Goal: Task Accomplishment & Management: Manage account settings

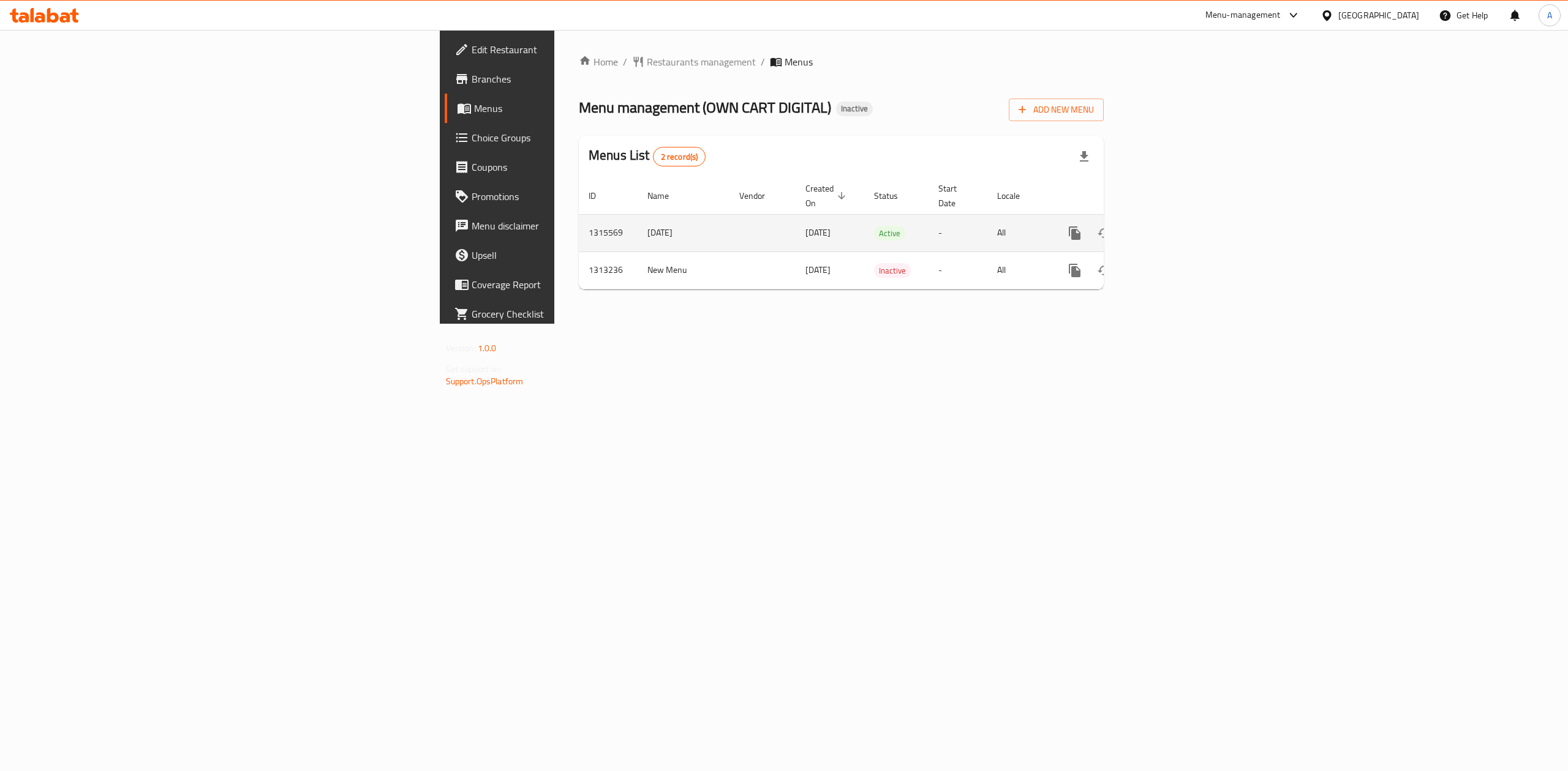
click at [1168, 228] on icon "enhanced table" at bounding box center [1163, 233] width 11 height 11
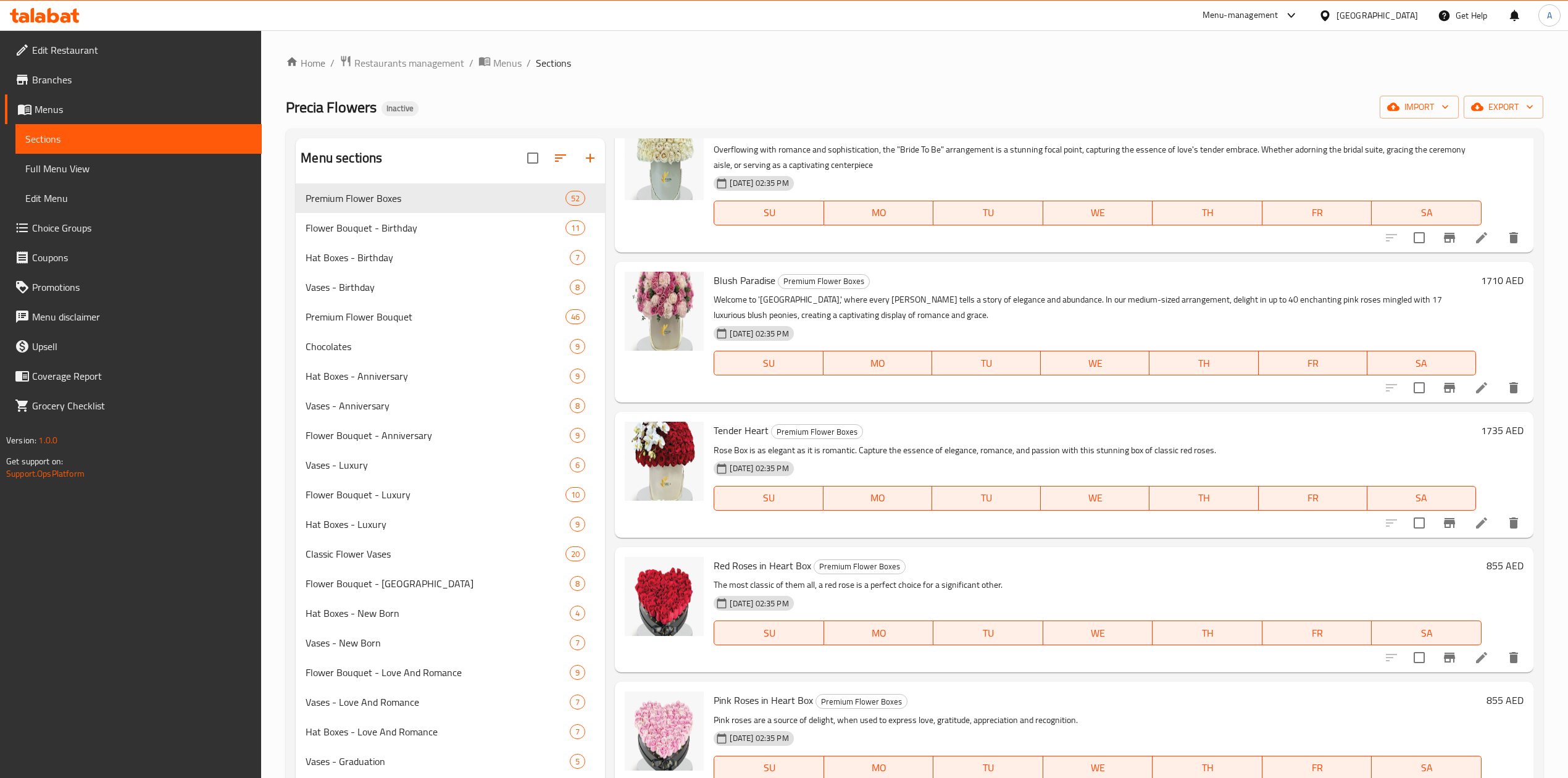
scroll to position [6575, 0]
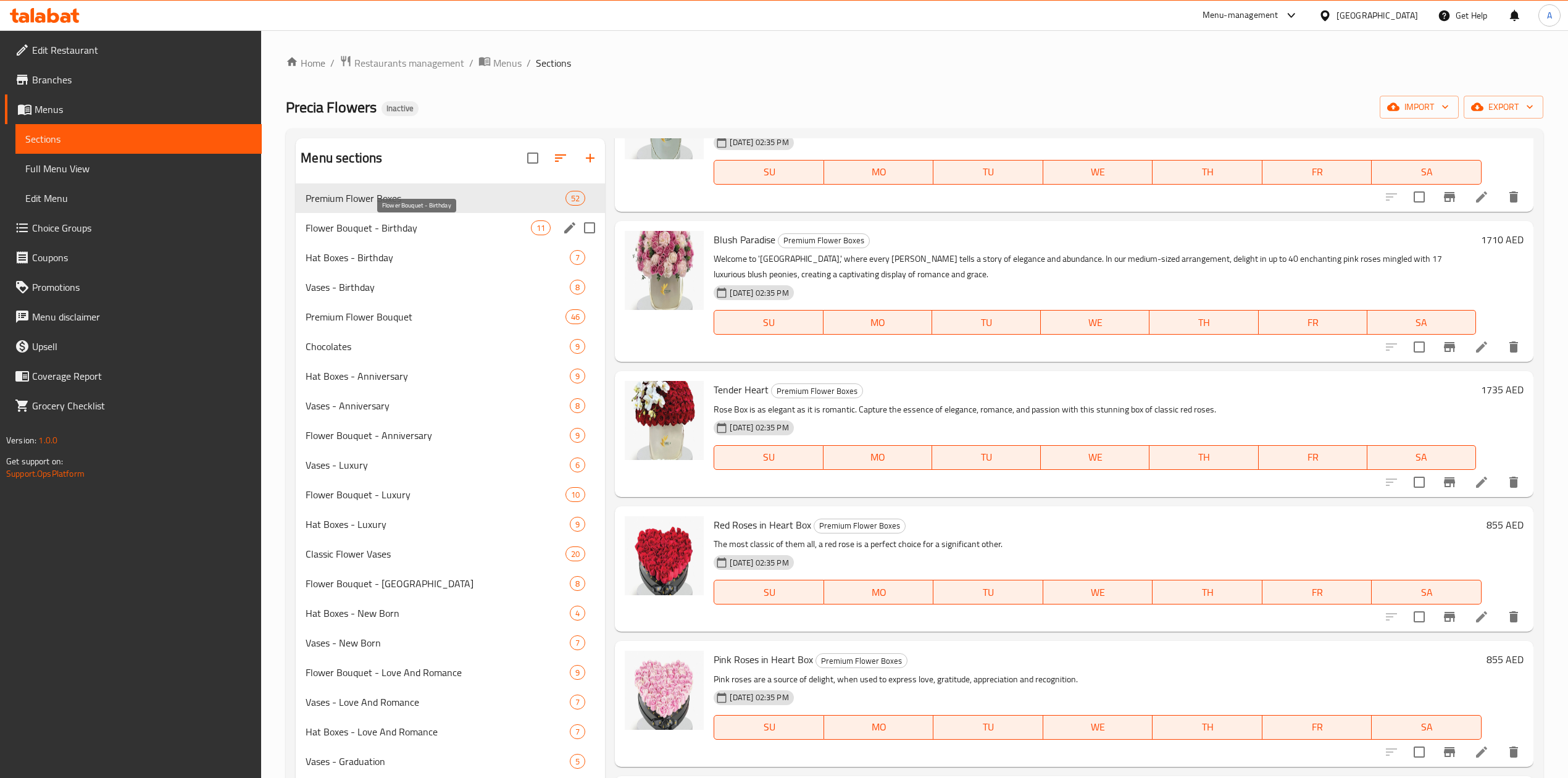
click at [415, 221] on span "Flower Bouquet - Birthday" at bounding box center [418, 228] width 225 height 15
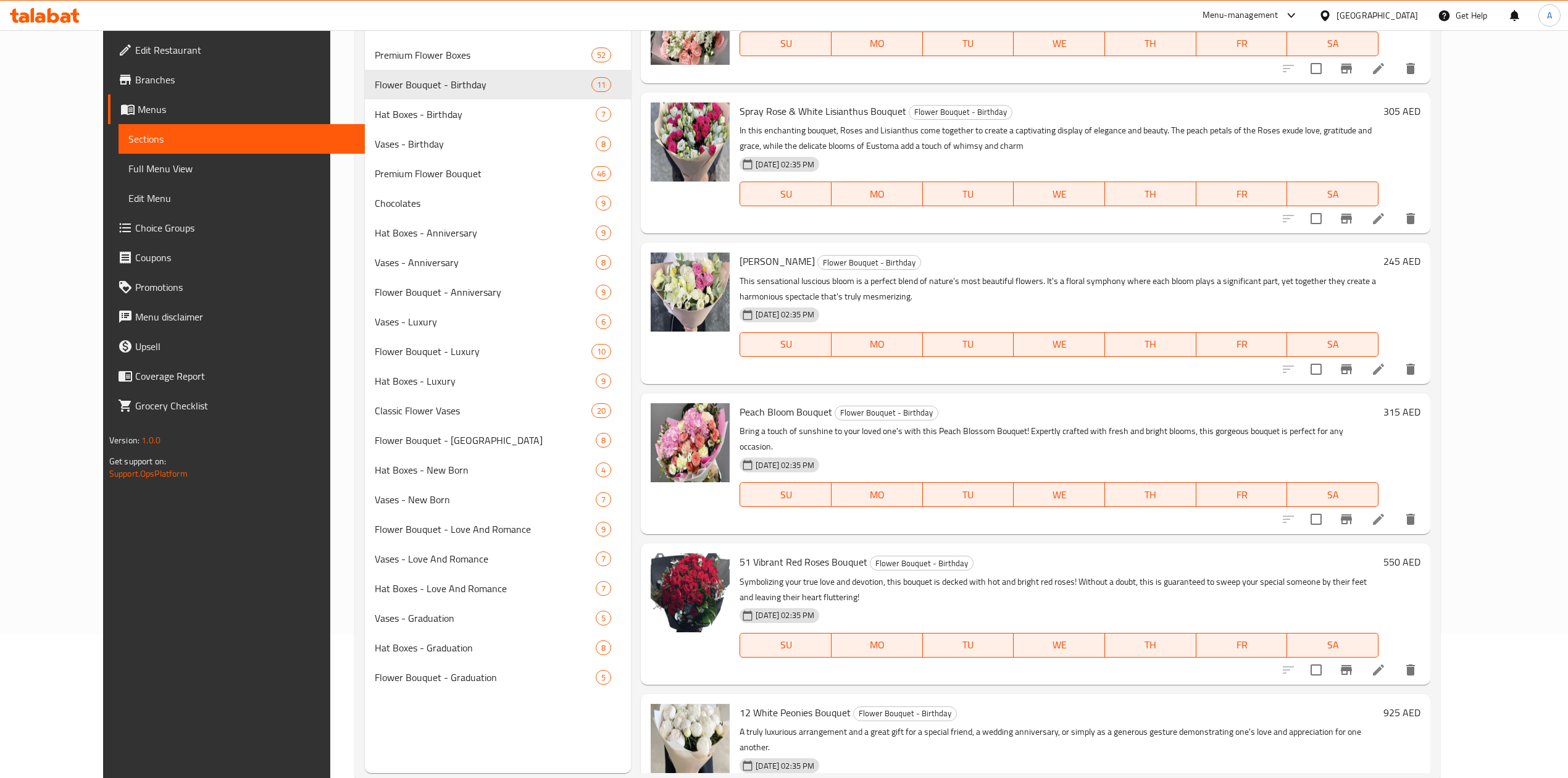
scroll to position [173, 0]
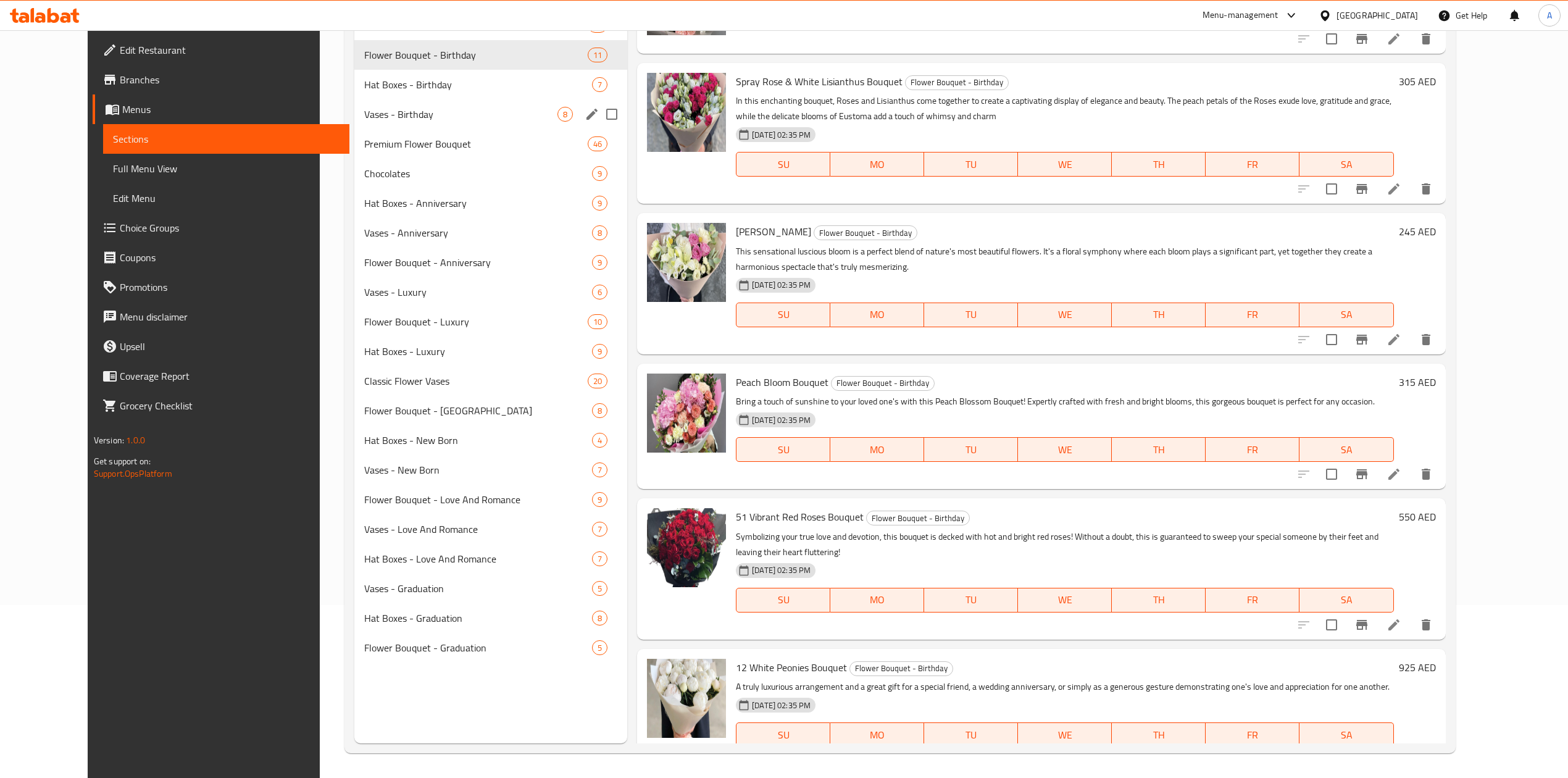
click at [437, 90] on span "Hat Boxes - Birthday" at bounding box center [478, 84] width 228 height 15
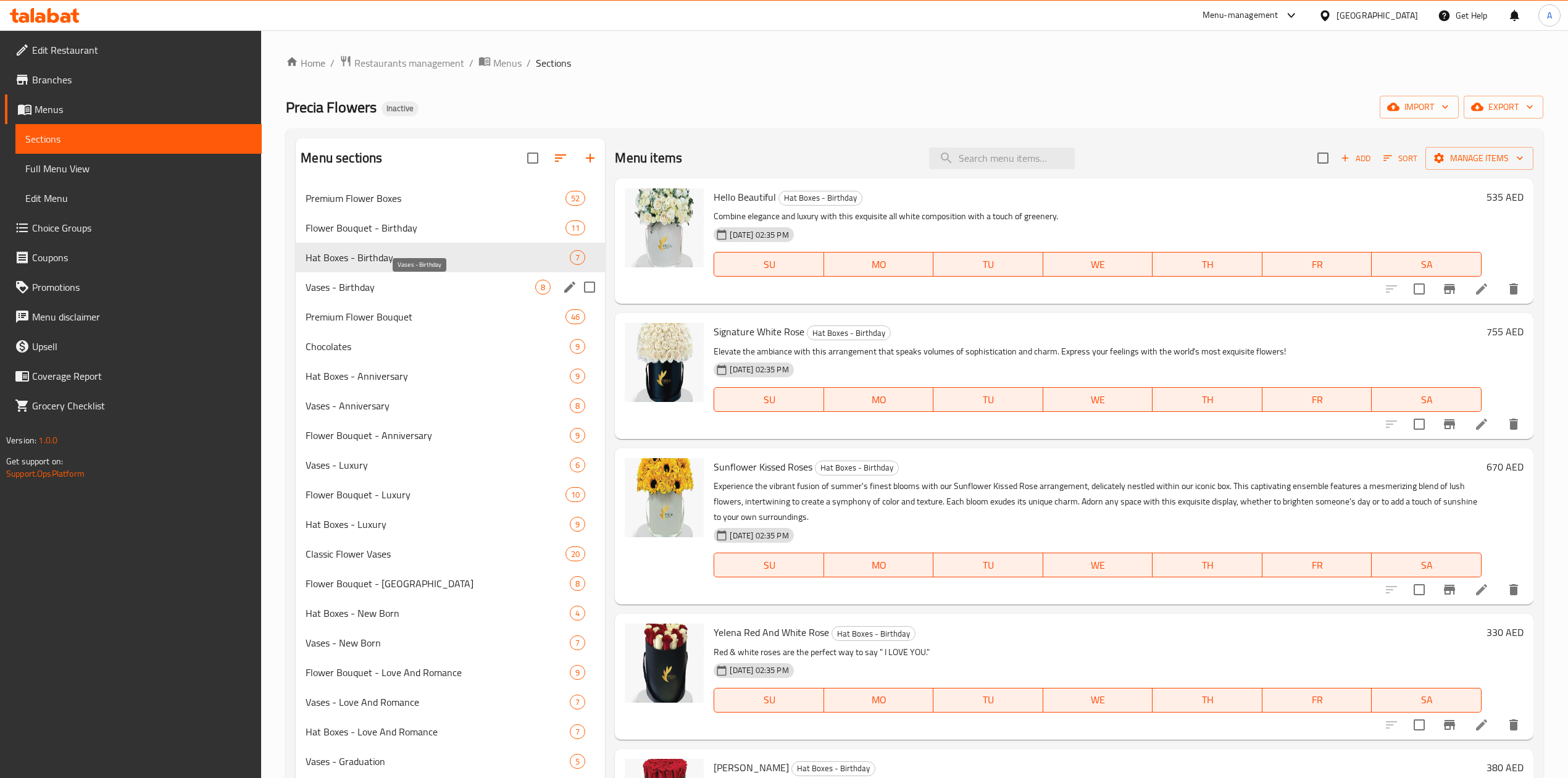
click at [433, 284] on span "Vases - Birthday" at bounding box center [420, 287] width 230 height 15
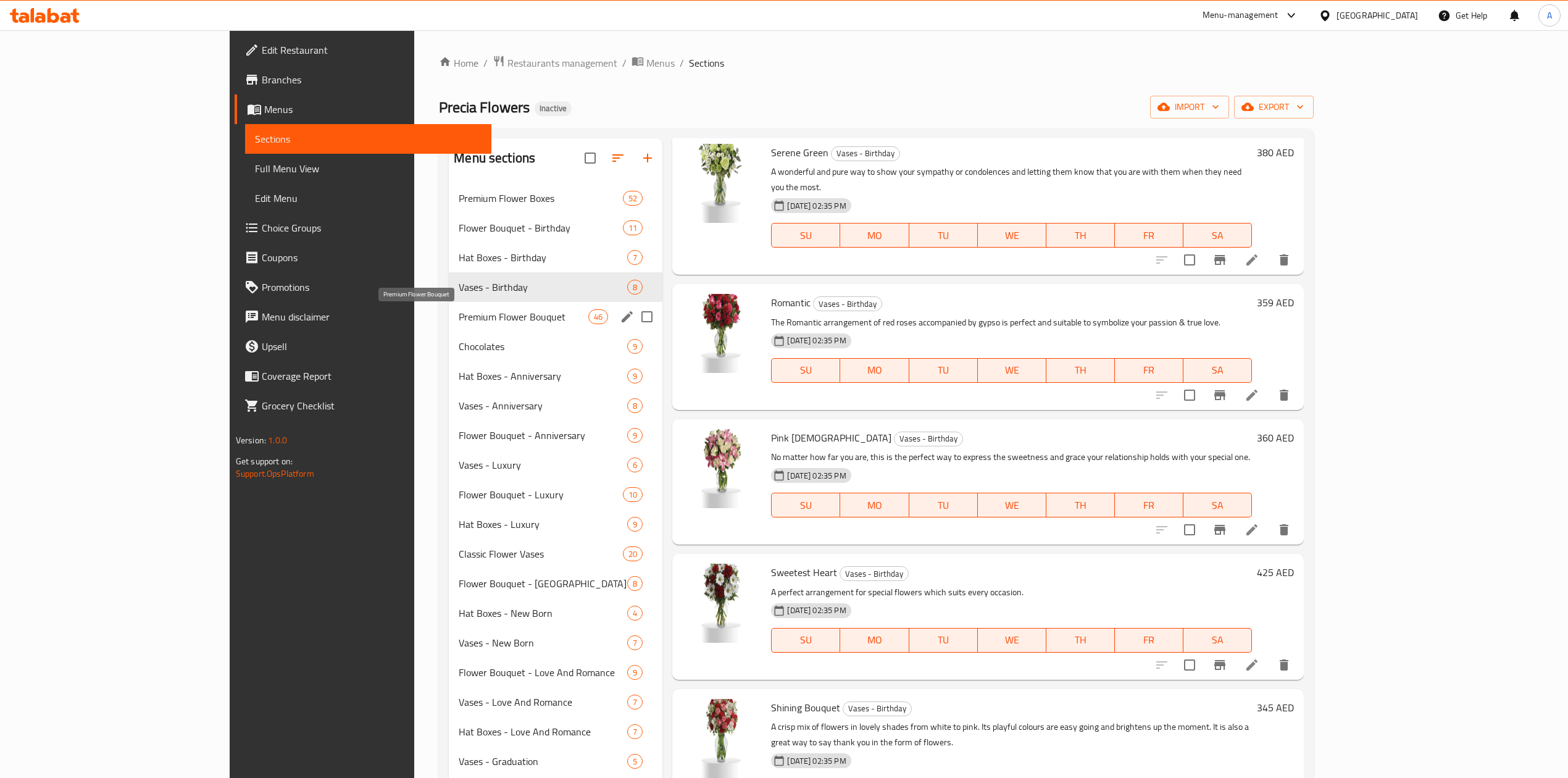
scroll to position [332, 0]
click at [458, 319] on span "Premium Flower Bouquet" at bounding box center [524, 317] width 130 height 15
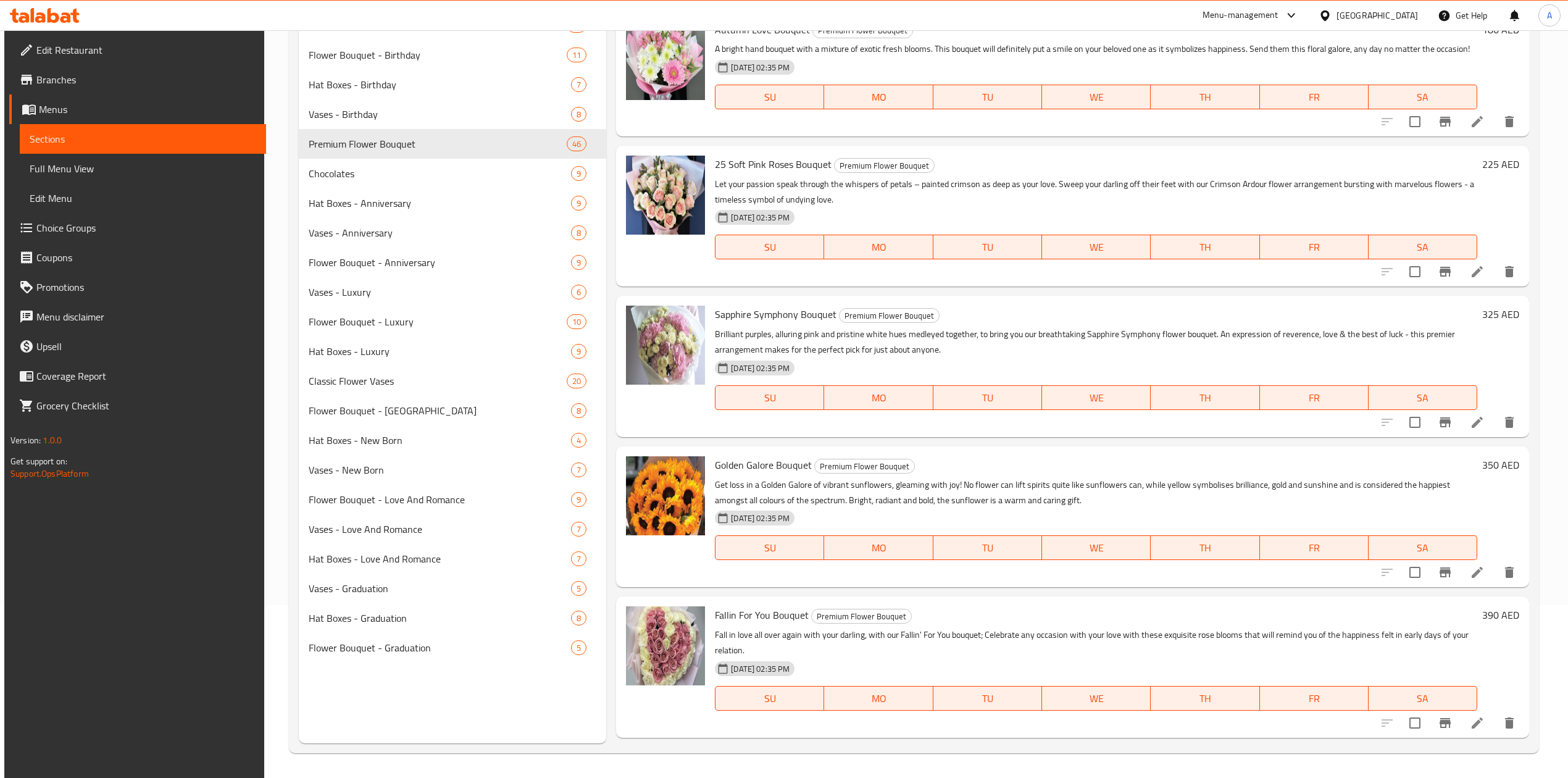
scroll to position [1400, 0]
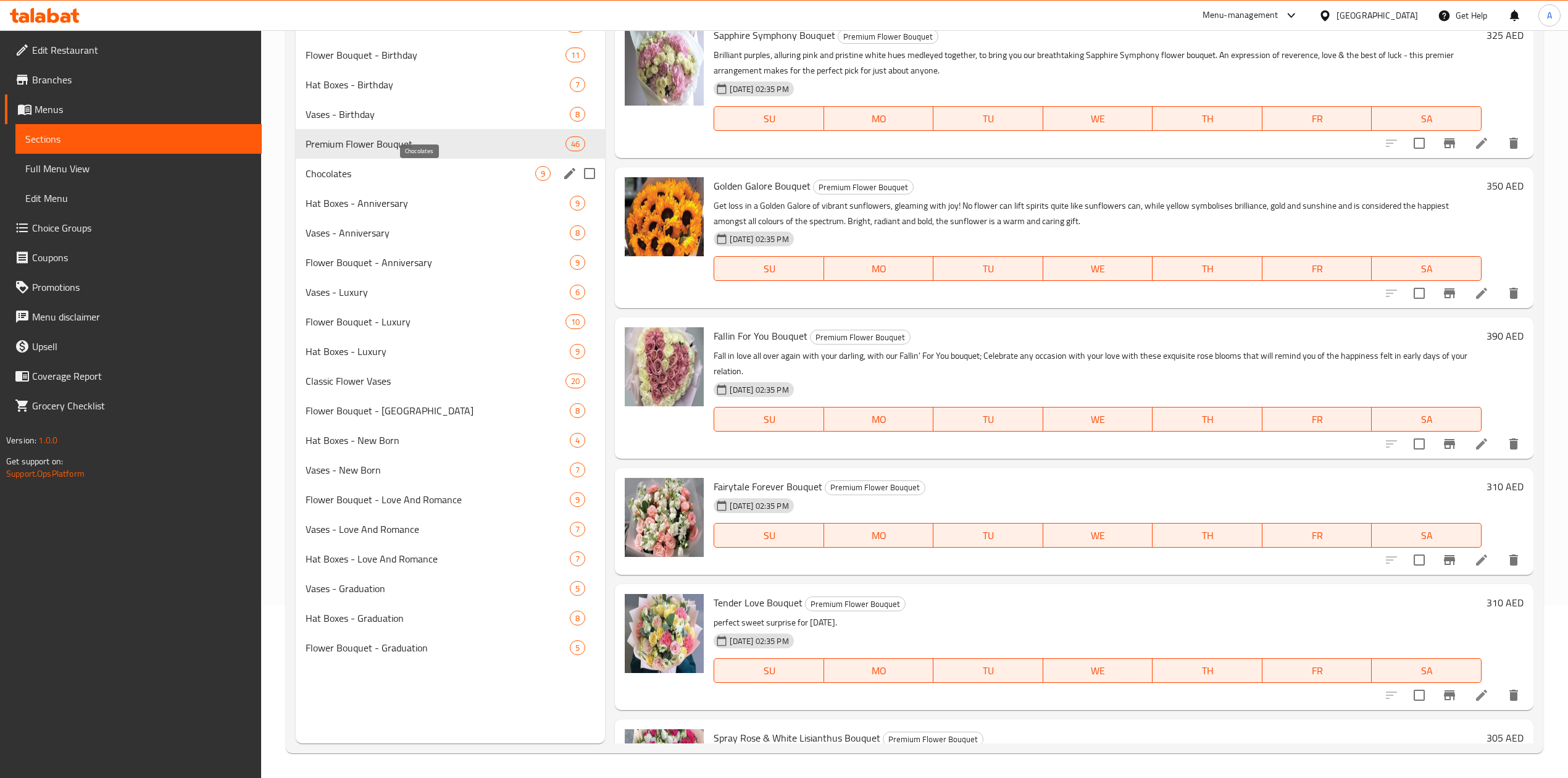
click at [420, 166] on span "Chocolates" at bounding box center [420, 174] width 230 height 15
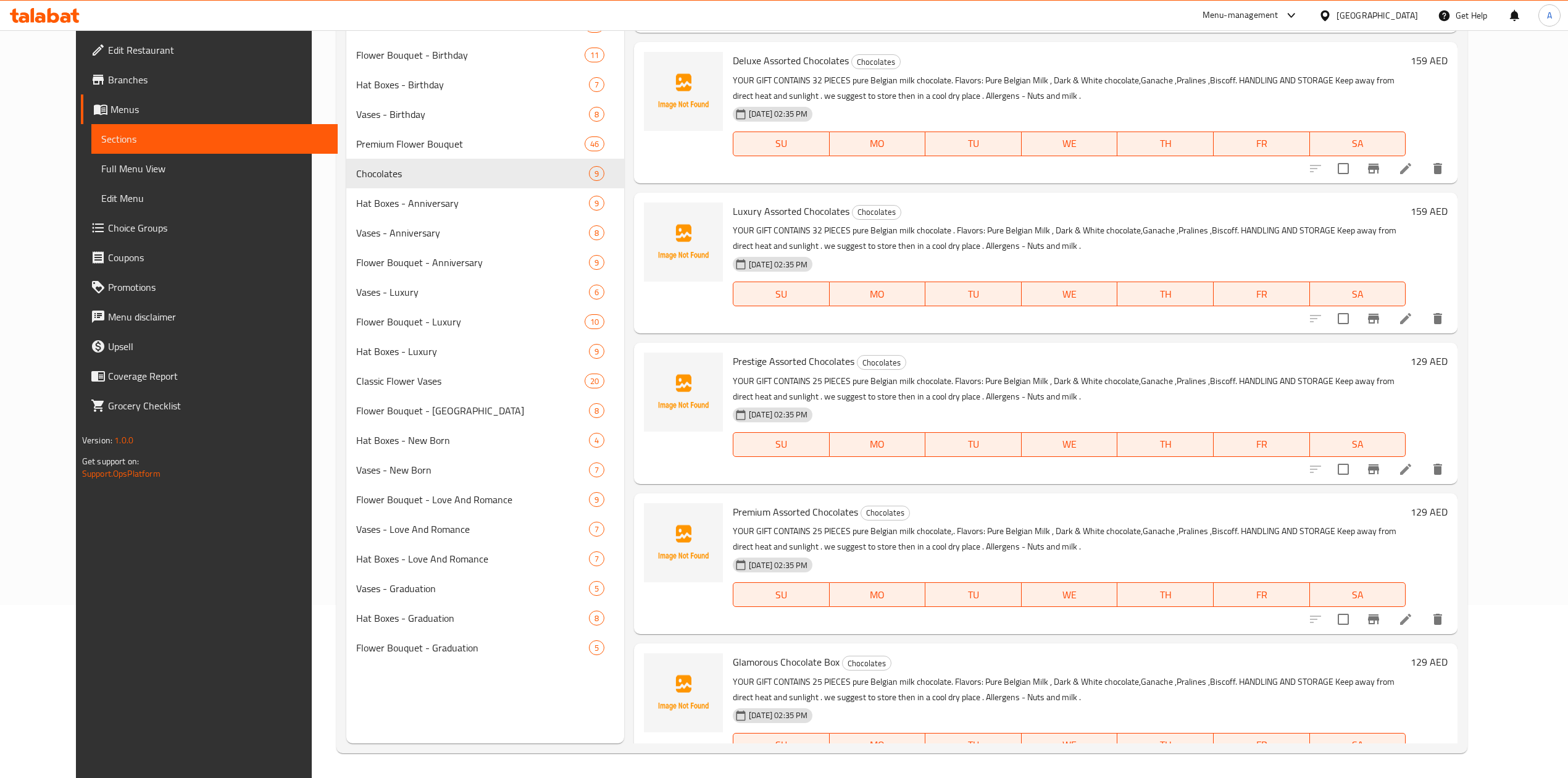
scroll to position [112, 0]
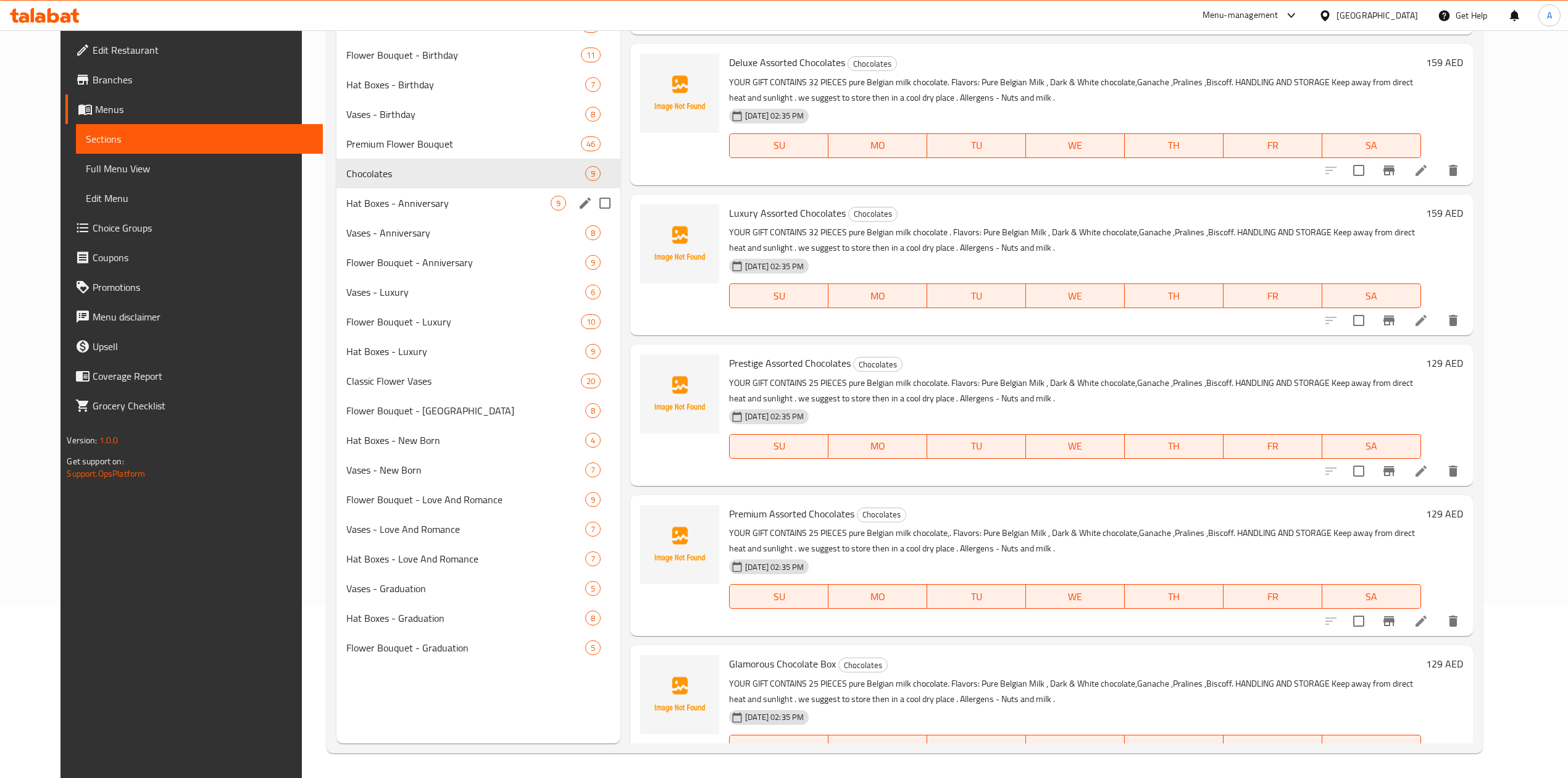
click at [443, 208] on span "Hat Boxes - Anniversary" at bounding box center [448, 204] width 204 height 15
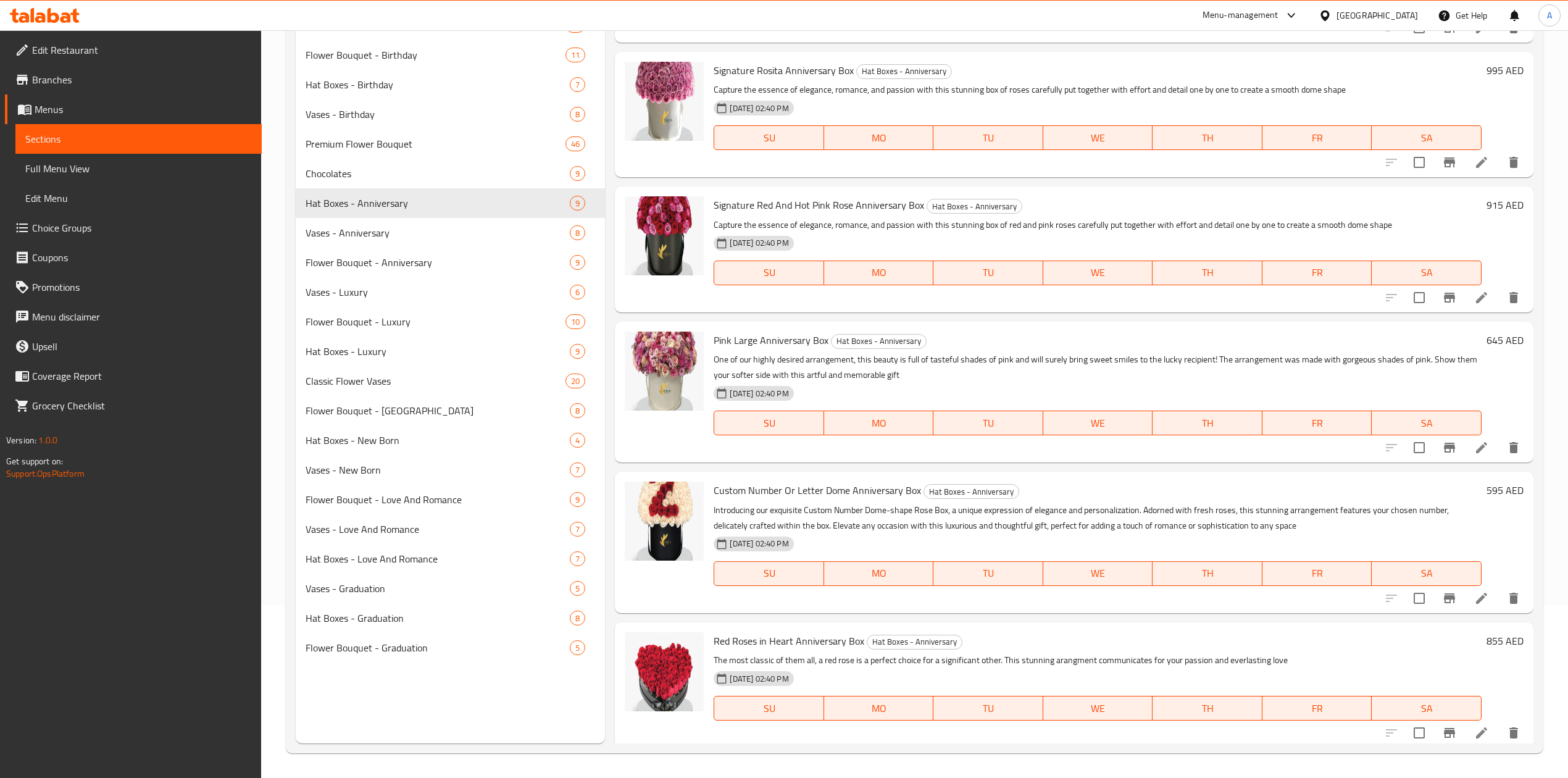
scroll to position [529, 0]
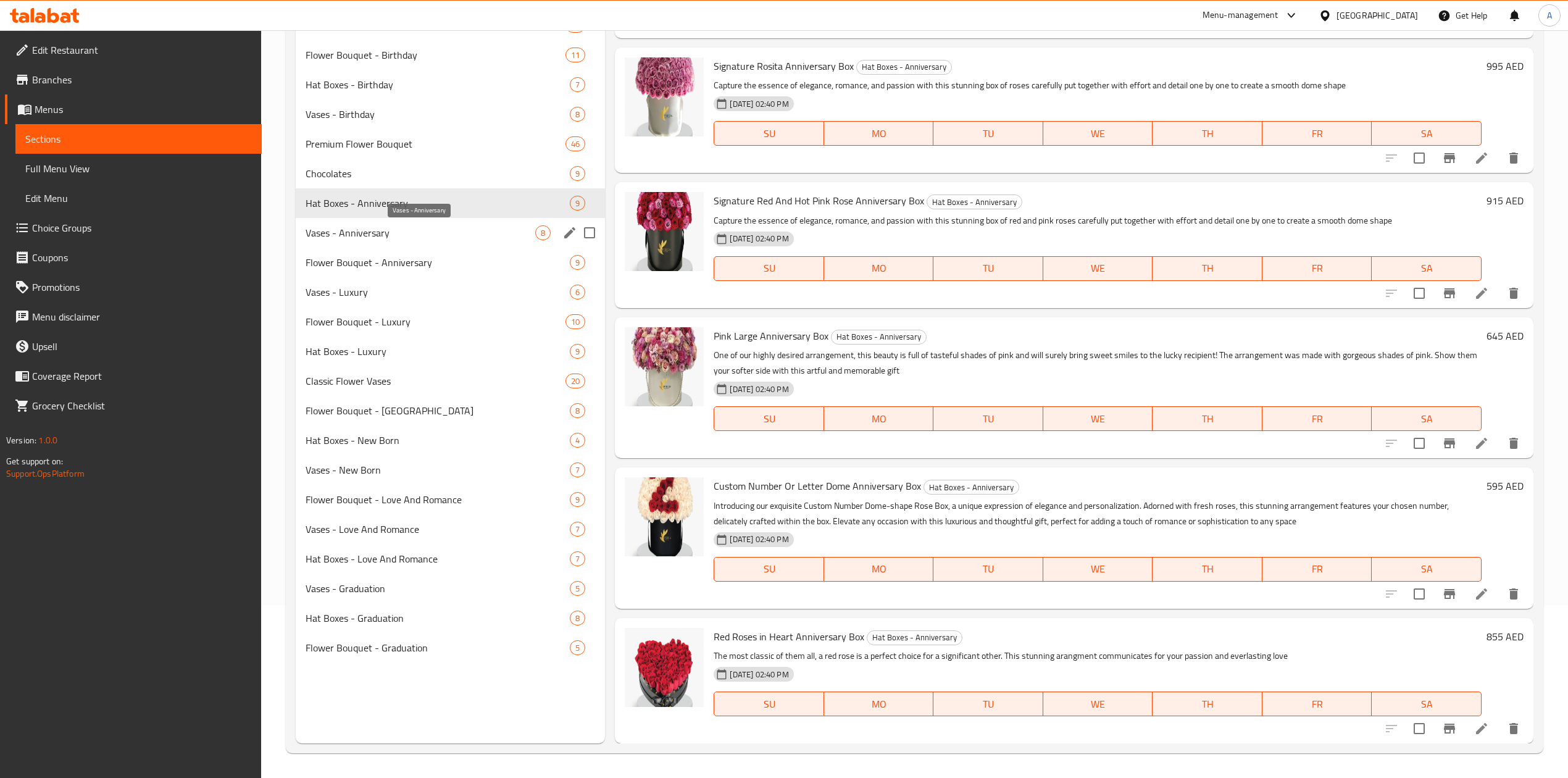
click at [405, 231] on span "Vases - Anniversary" at bounding box center [420, 233] width 230 height 15
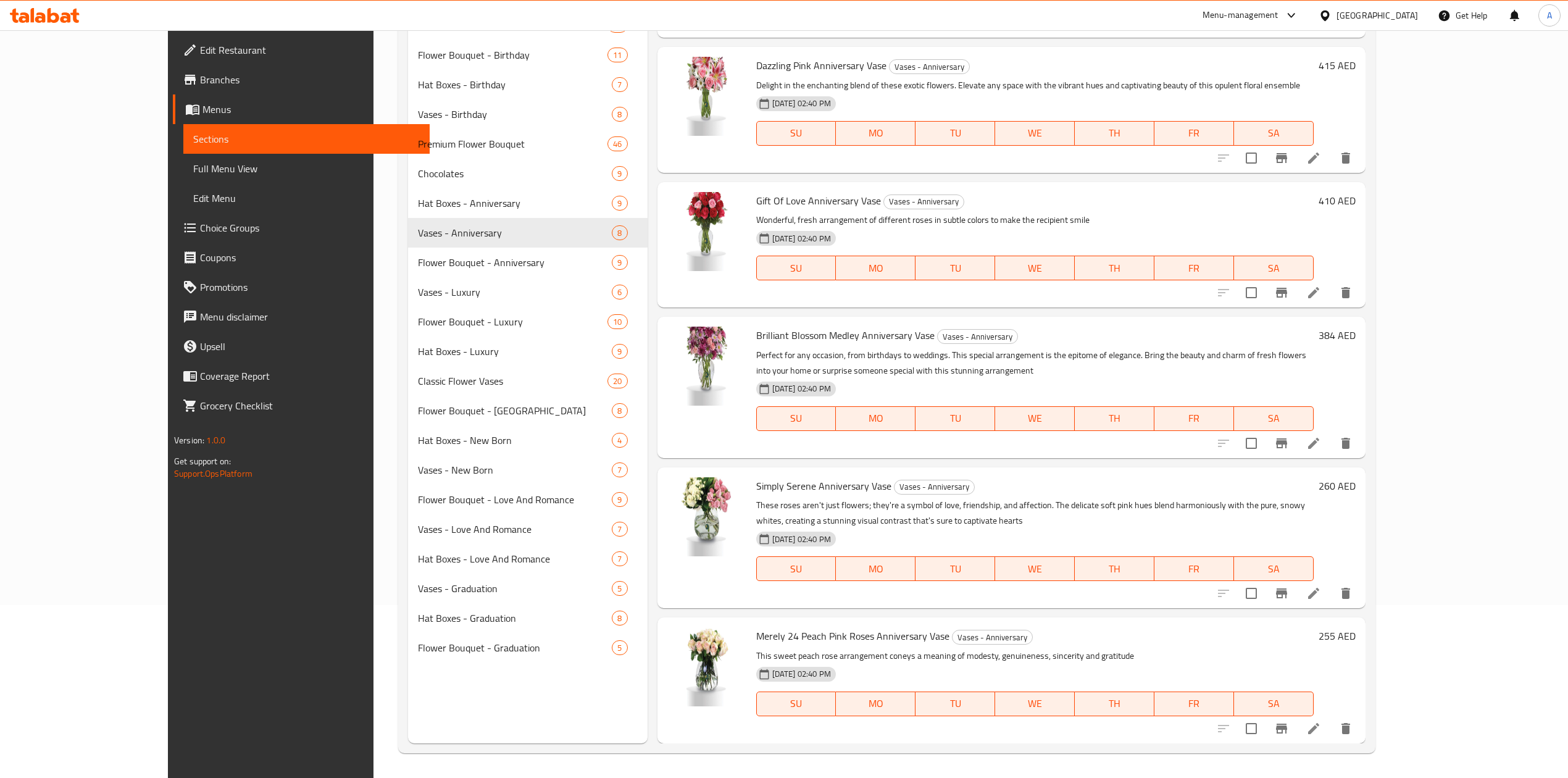
scroll to position [363, 0]
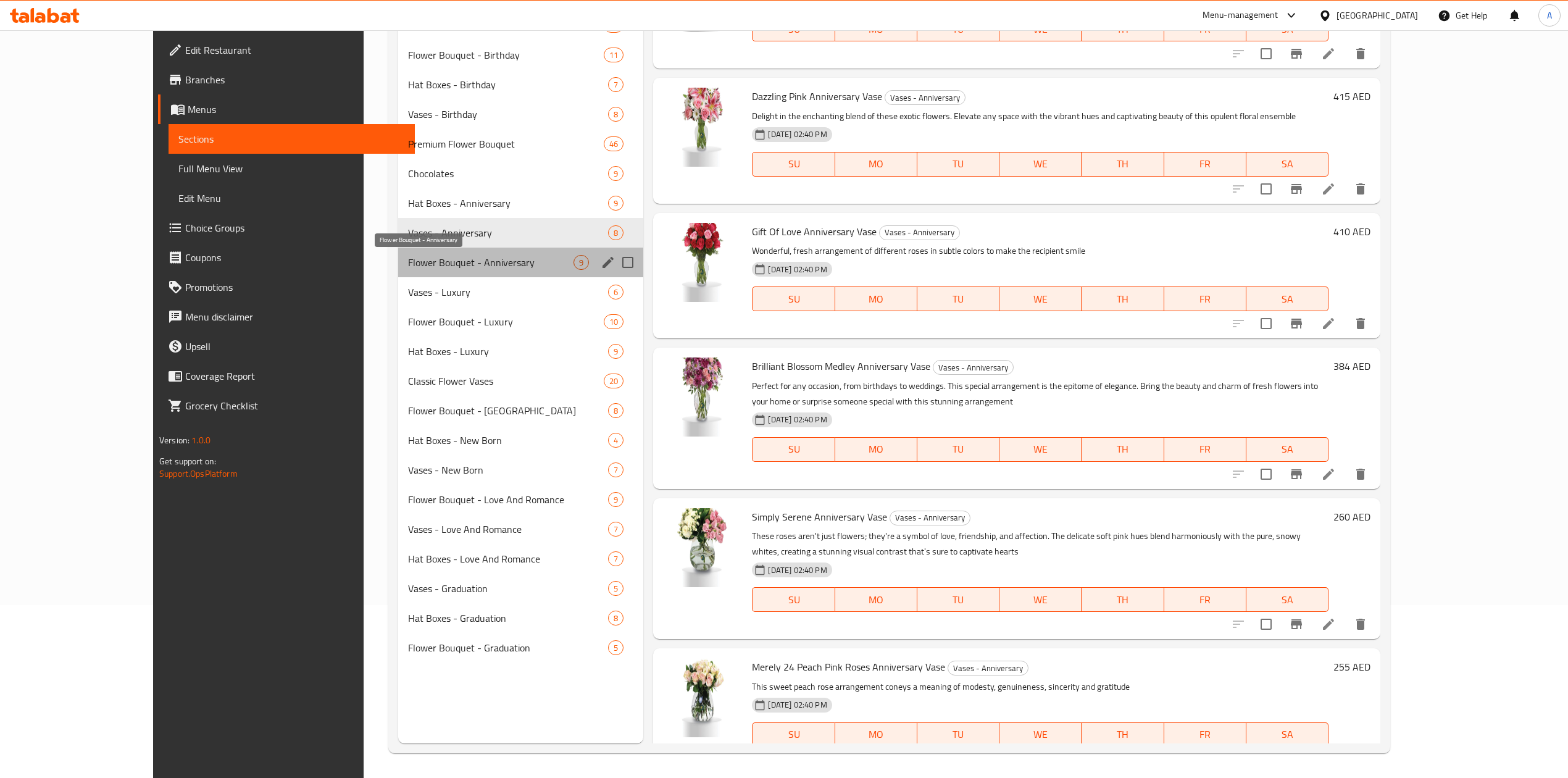
click at [408, 265] on span "Flower Bouquet - Anniversary" at bounding box center [491, 263] width 166 height 15
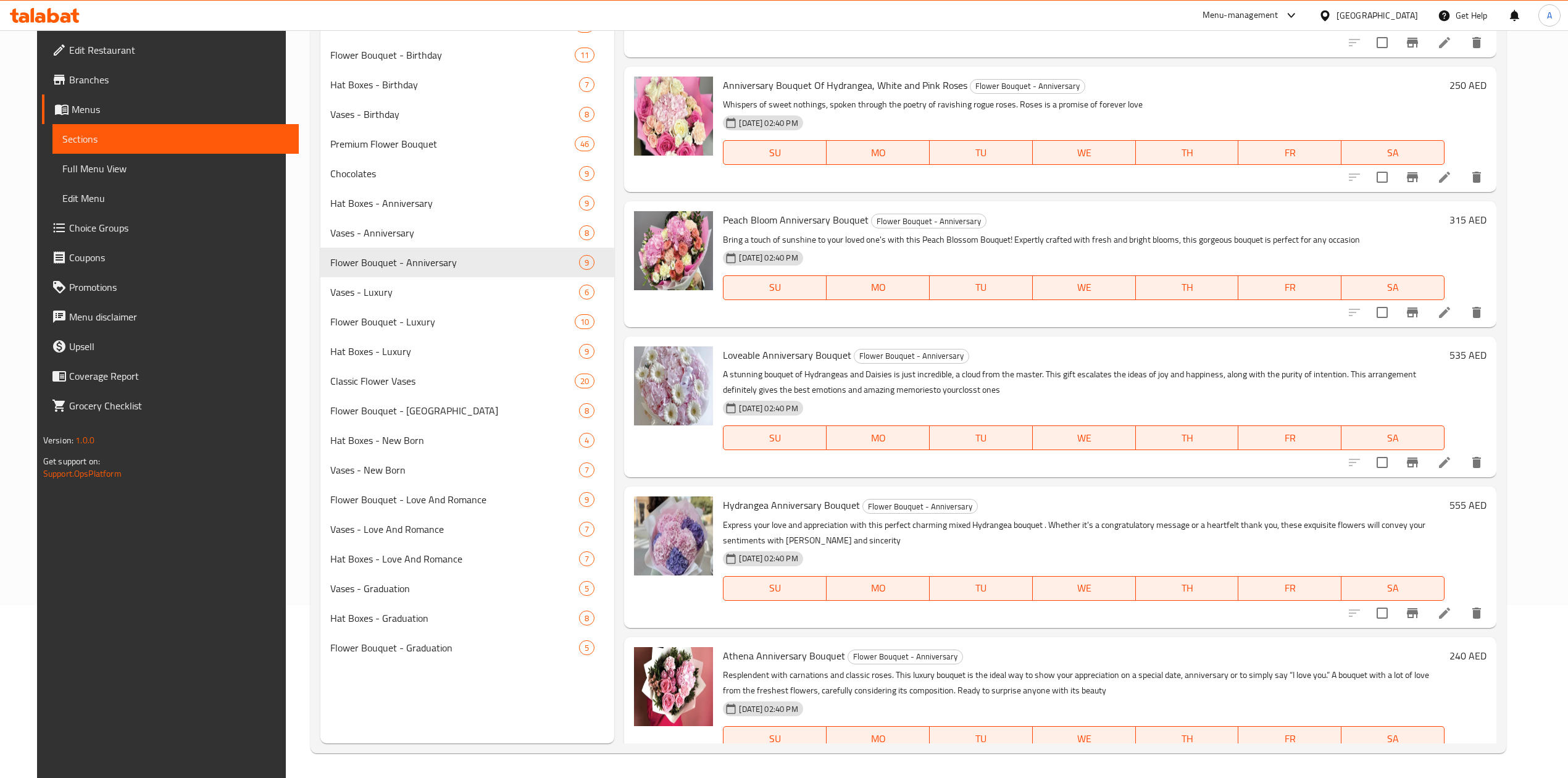
scroll to position [529, 0]
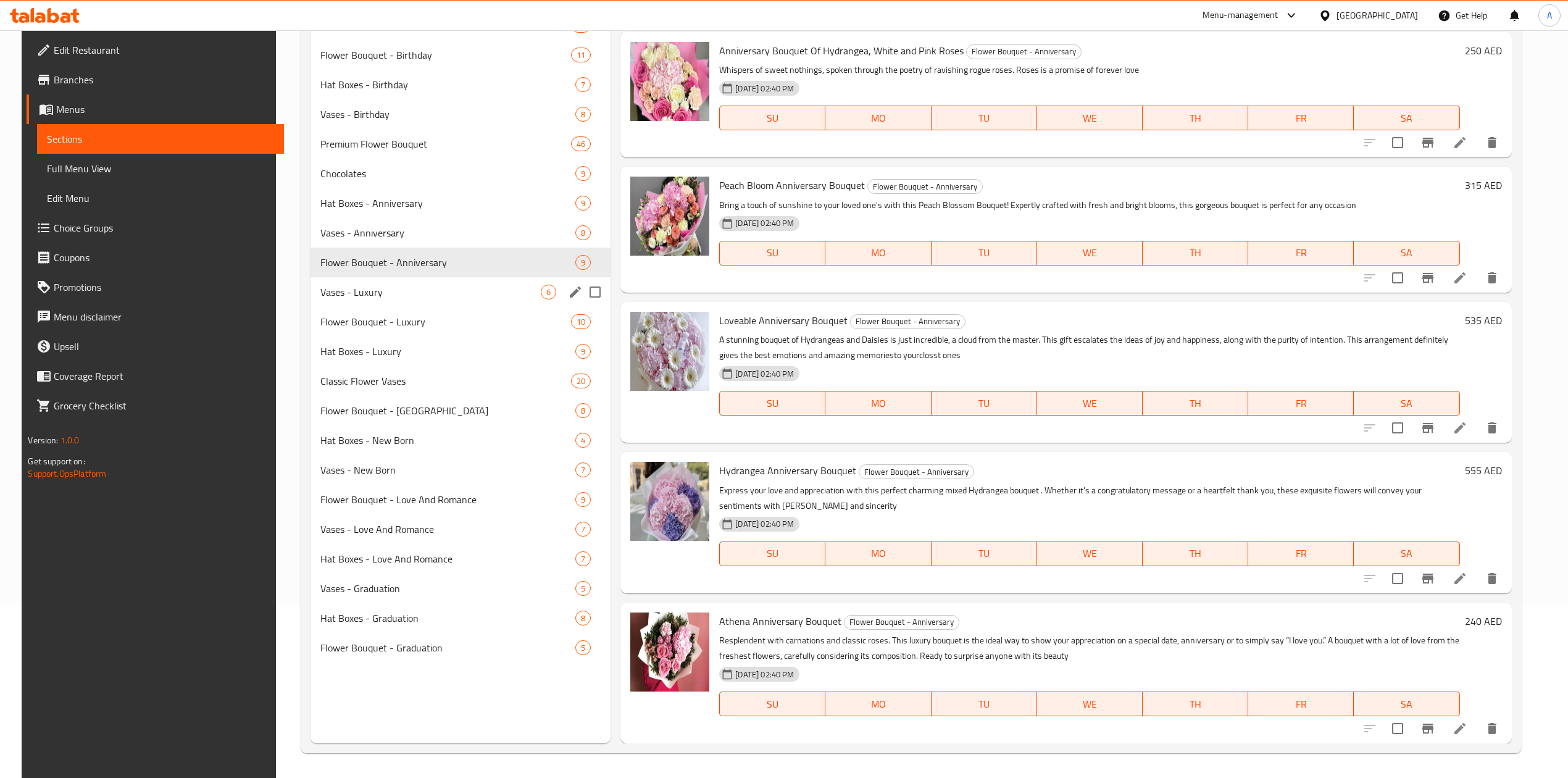
click at [430, 283] on div "Vases - Luxury 6" at bounding box center [460, 291] width 300 height 30
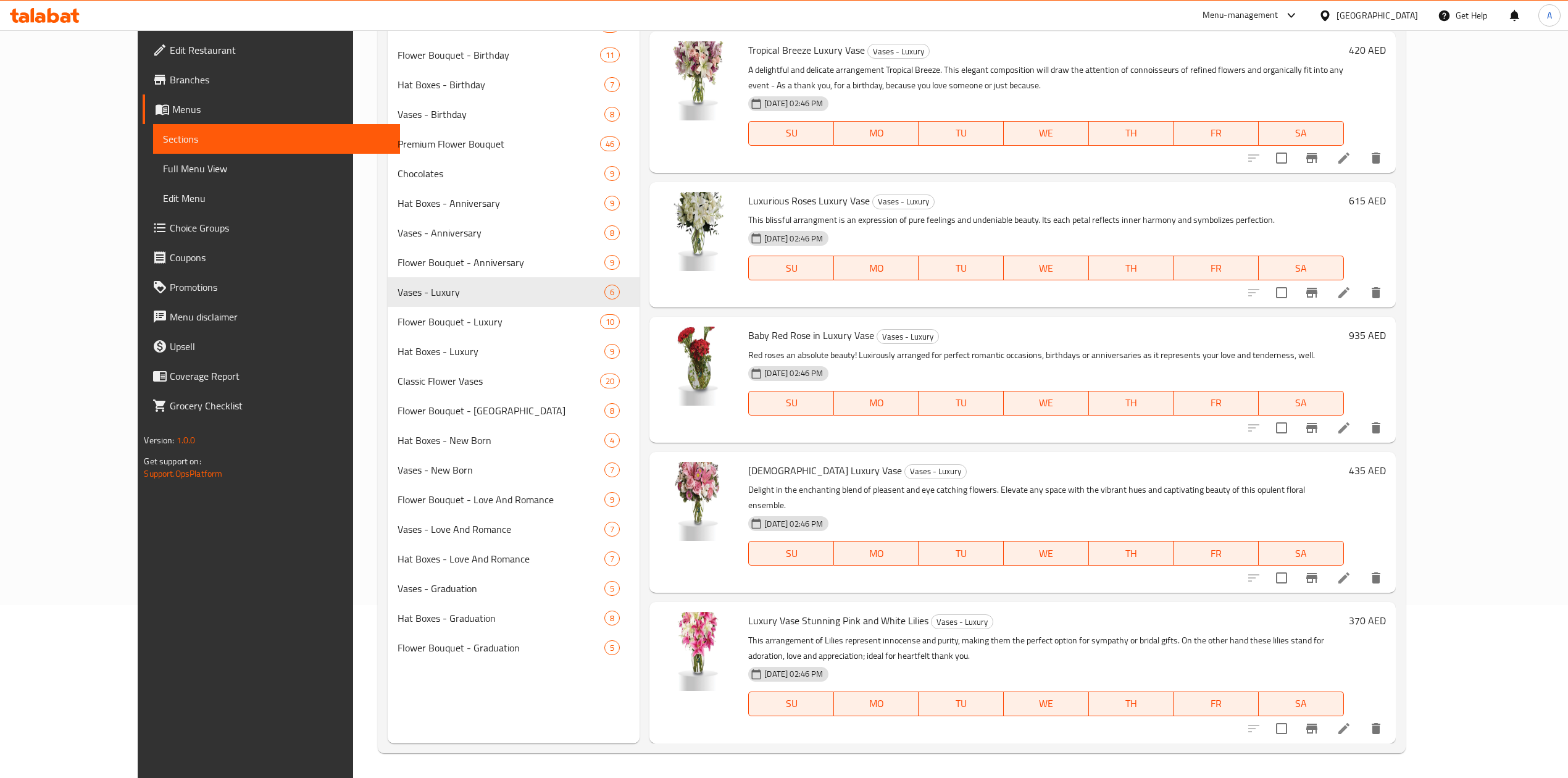
scroll to position [93, 0]
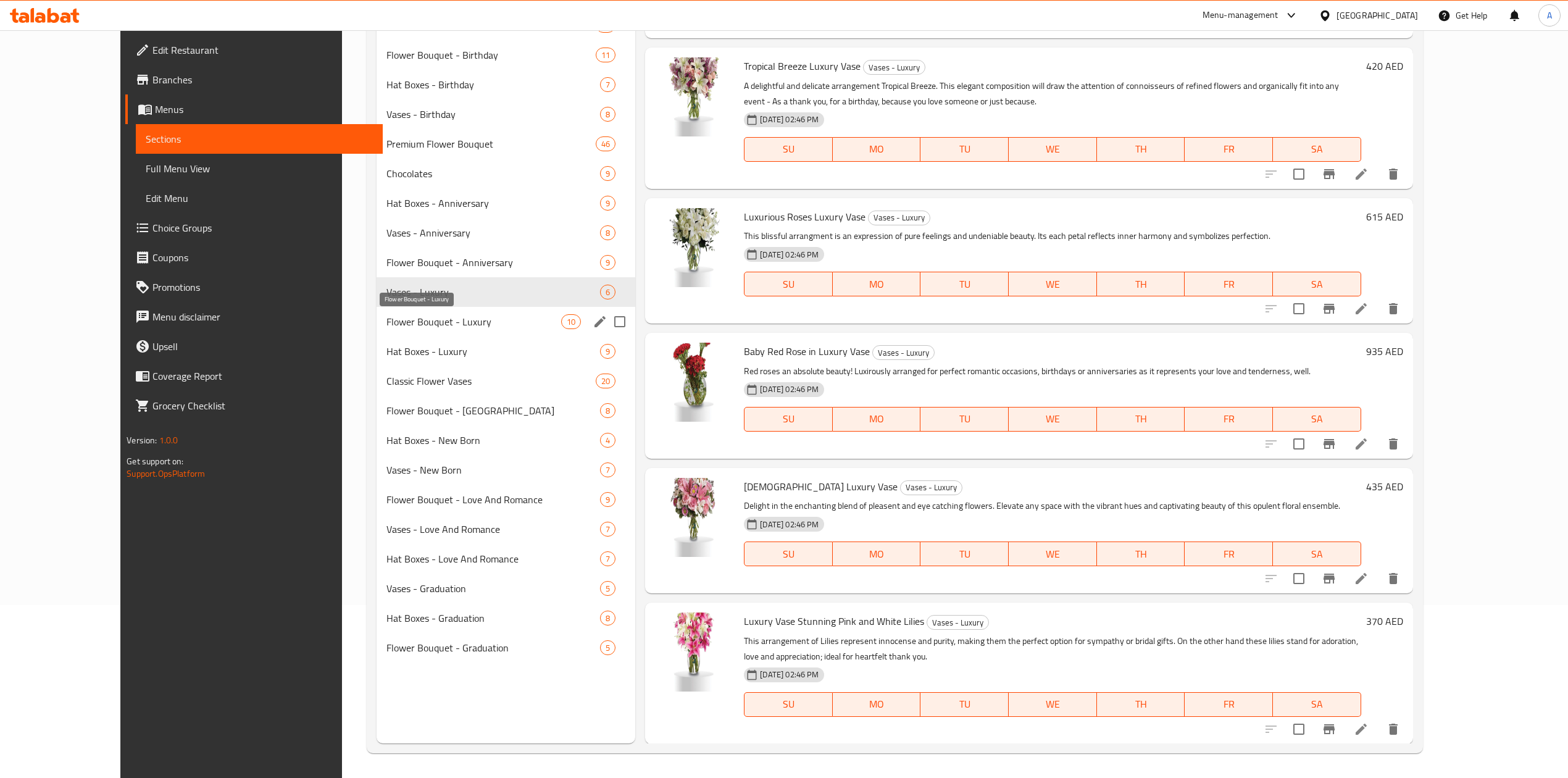
click at [387, 318] on span "Flower Bouquet - Luxury" at bounding box center [474, 322] width 175 height 15
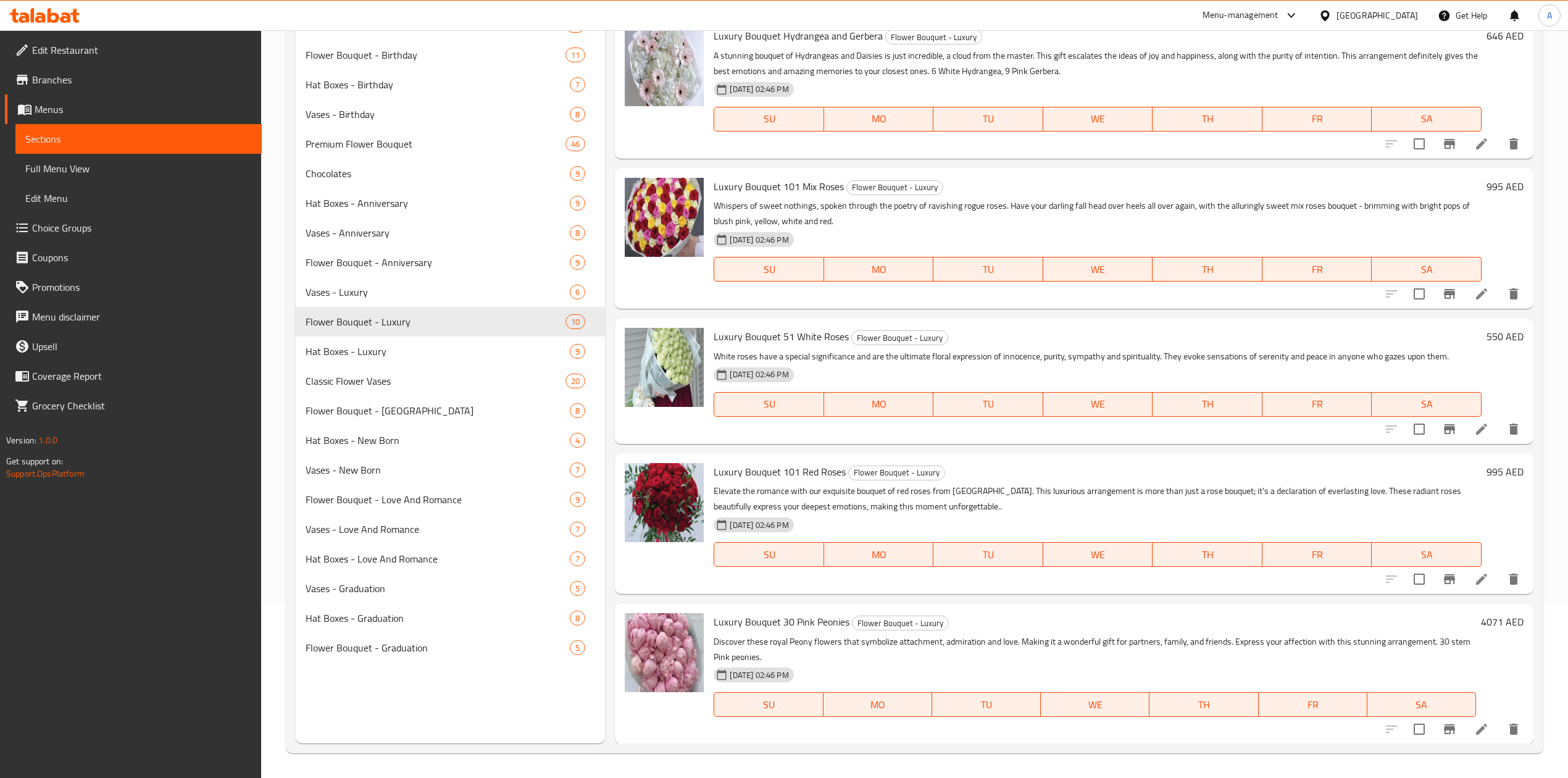
scroll to position [725, 0]
click at [448, 344] on span "Hat Boxes - Luxury" at bounding box center [420, 351] width 230 height 15
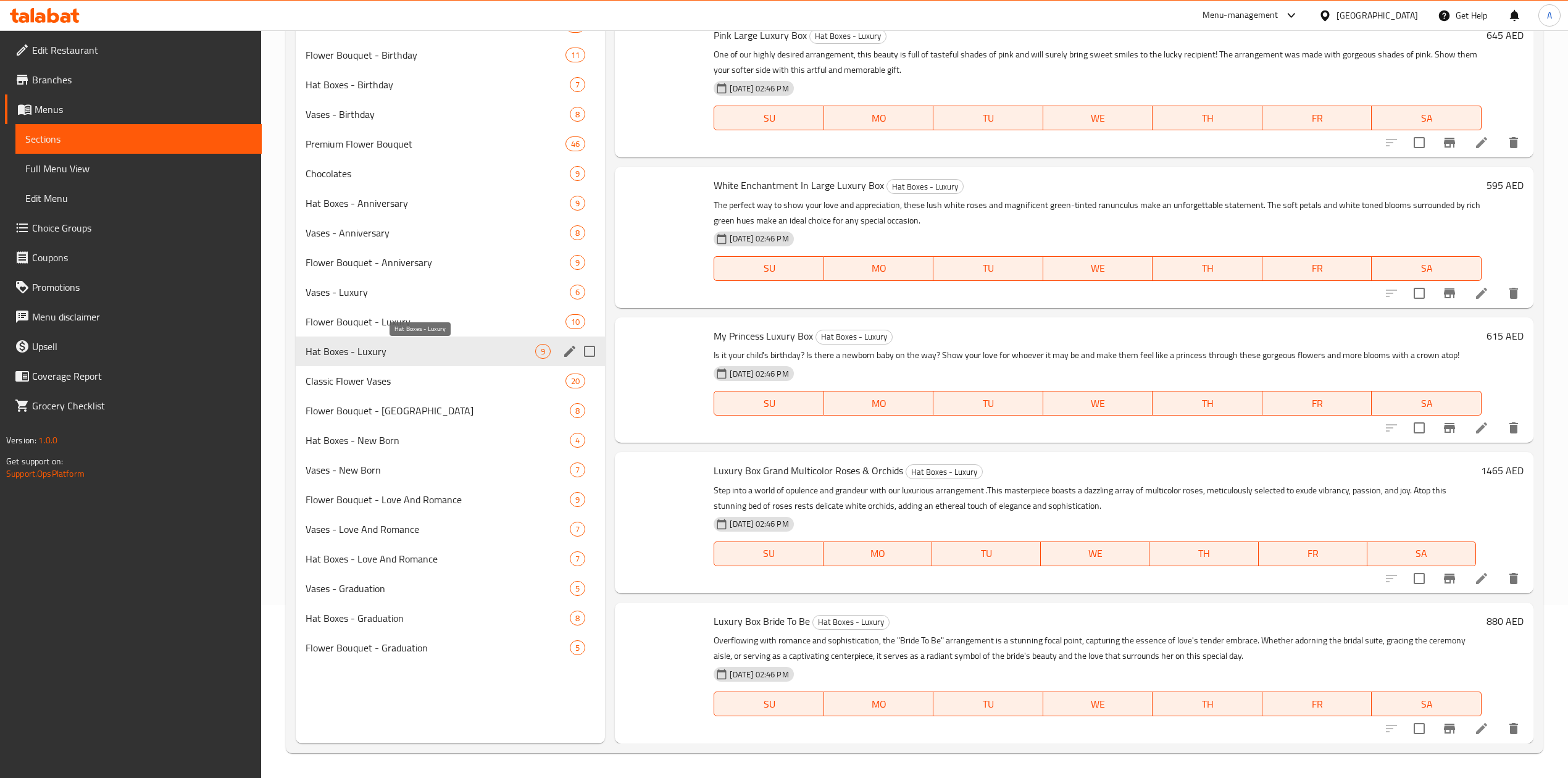
scroll to position [544, 0]
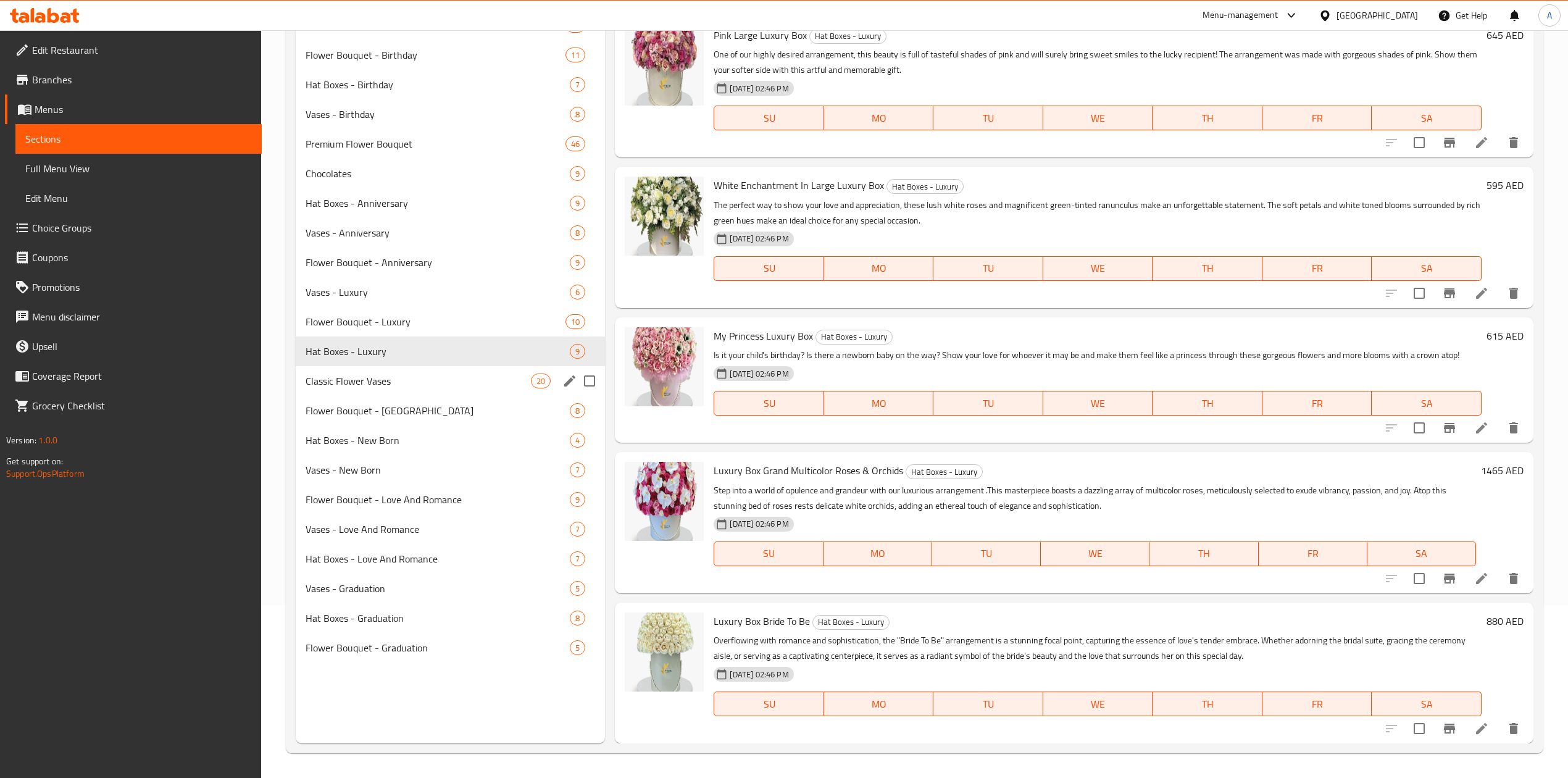
click at [382, 380] on span "Classic Flower Vases" at bounding box center [418, 381] width 225 height 15
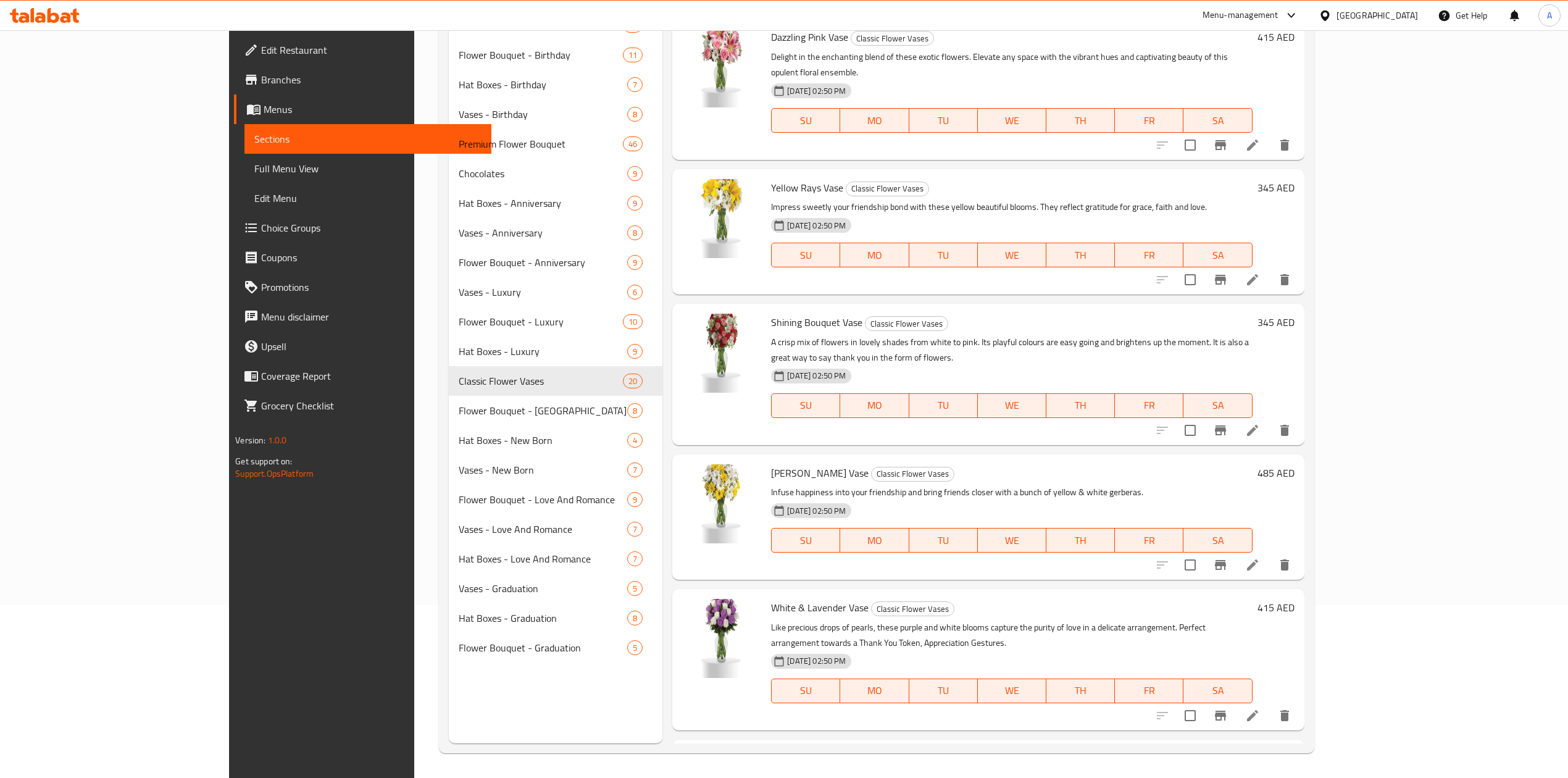
scroll to position [1950, 0]
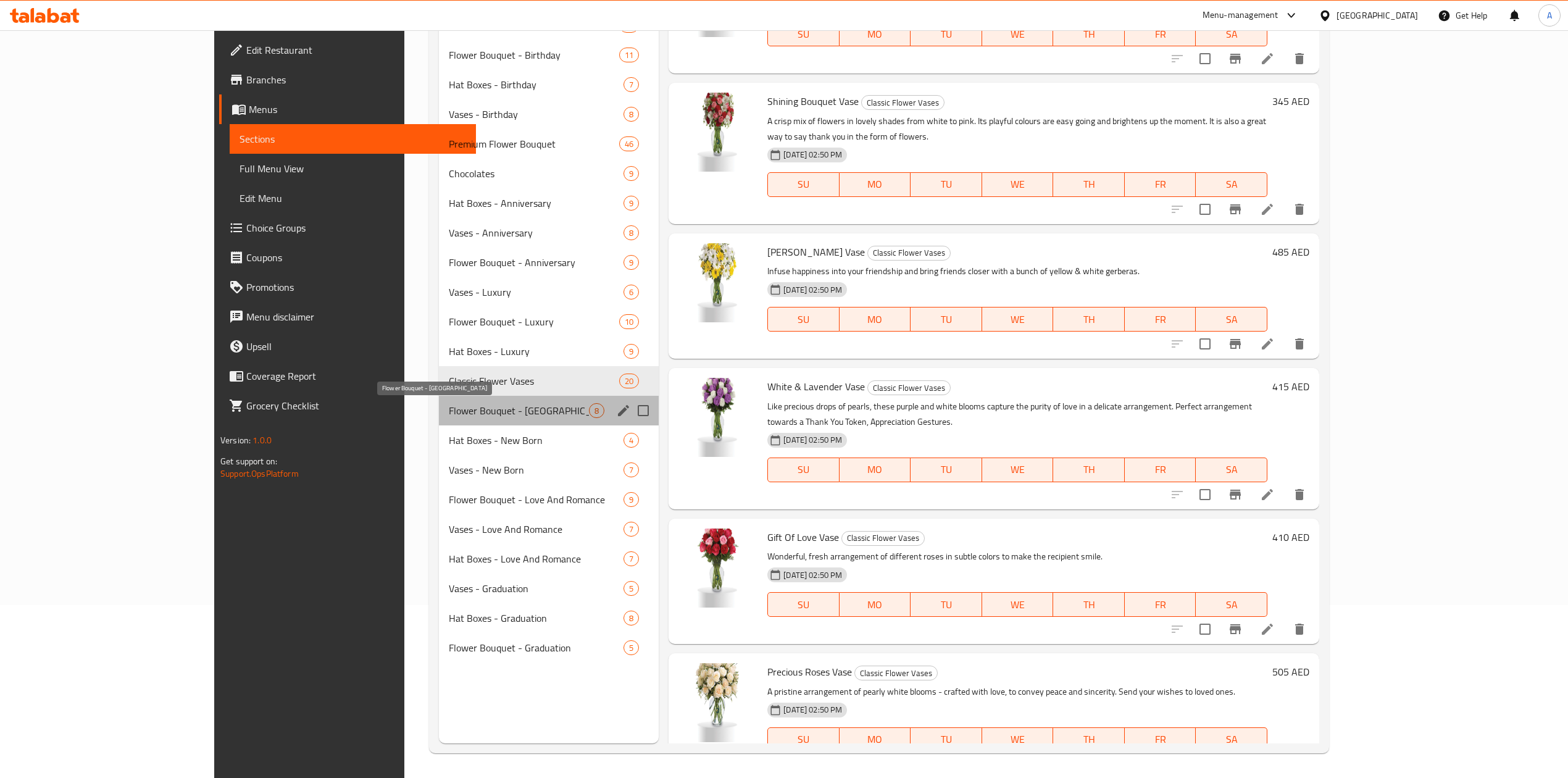
click at [449, 411] on span "Flower Bouquet - [GEOGRAPHIC_DATA]" at bounding box center [519, 411] width 140 height 15
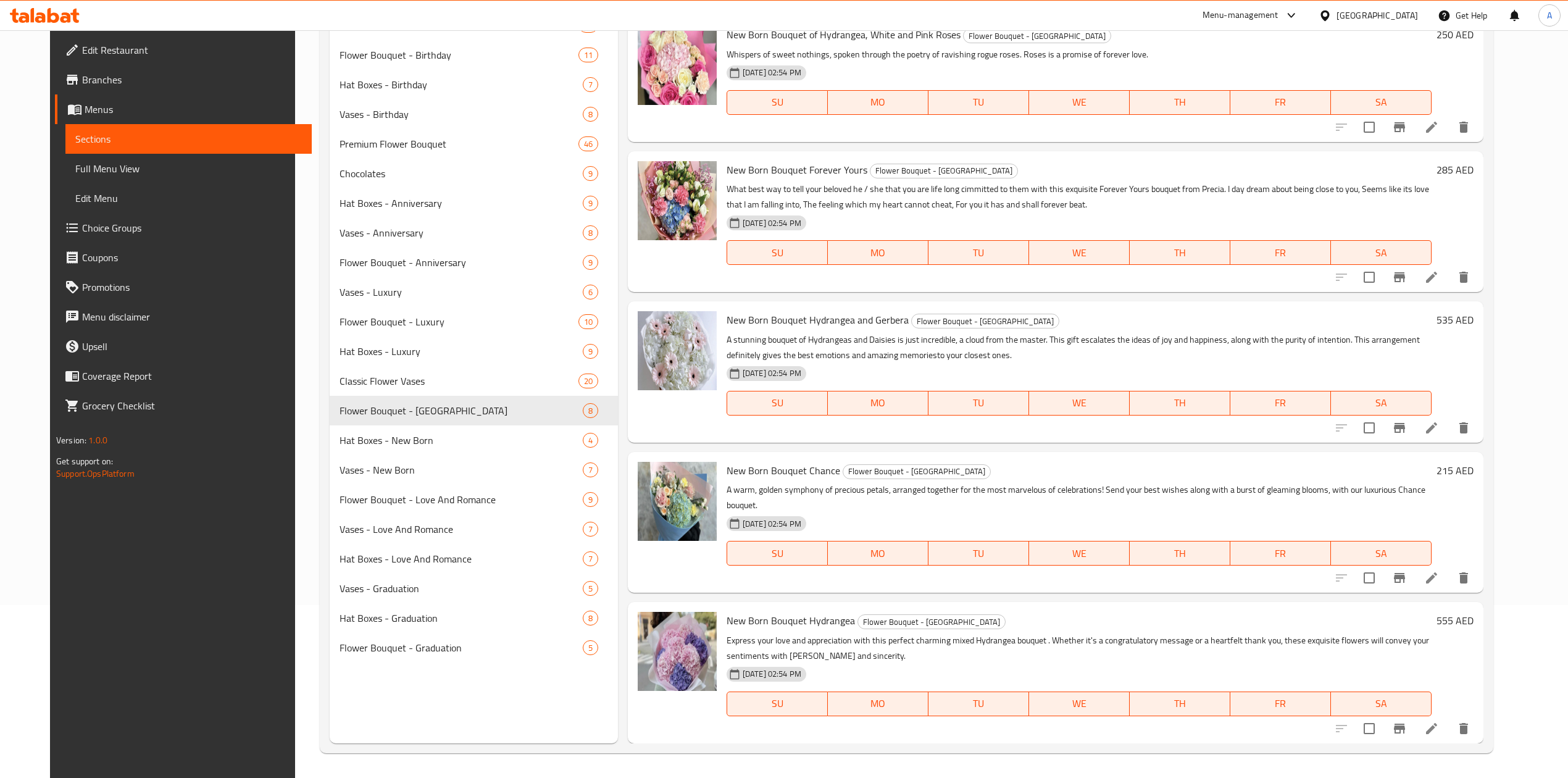
scroll to position [394, 0]
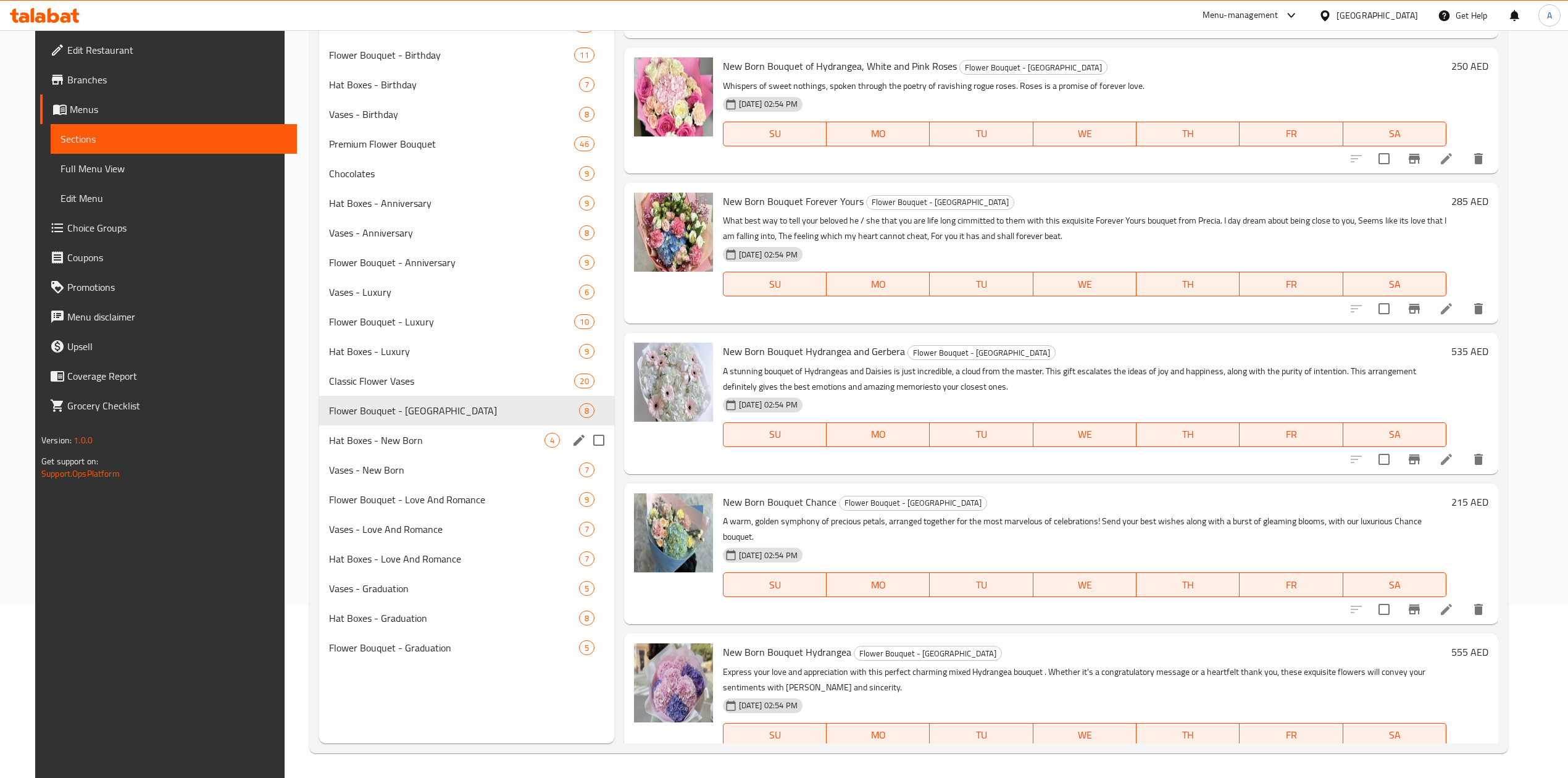
click at [473, 448] on div "Hat Boxes - New Born 4" at bounding box center [466, 440] width 295 height 30
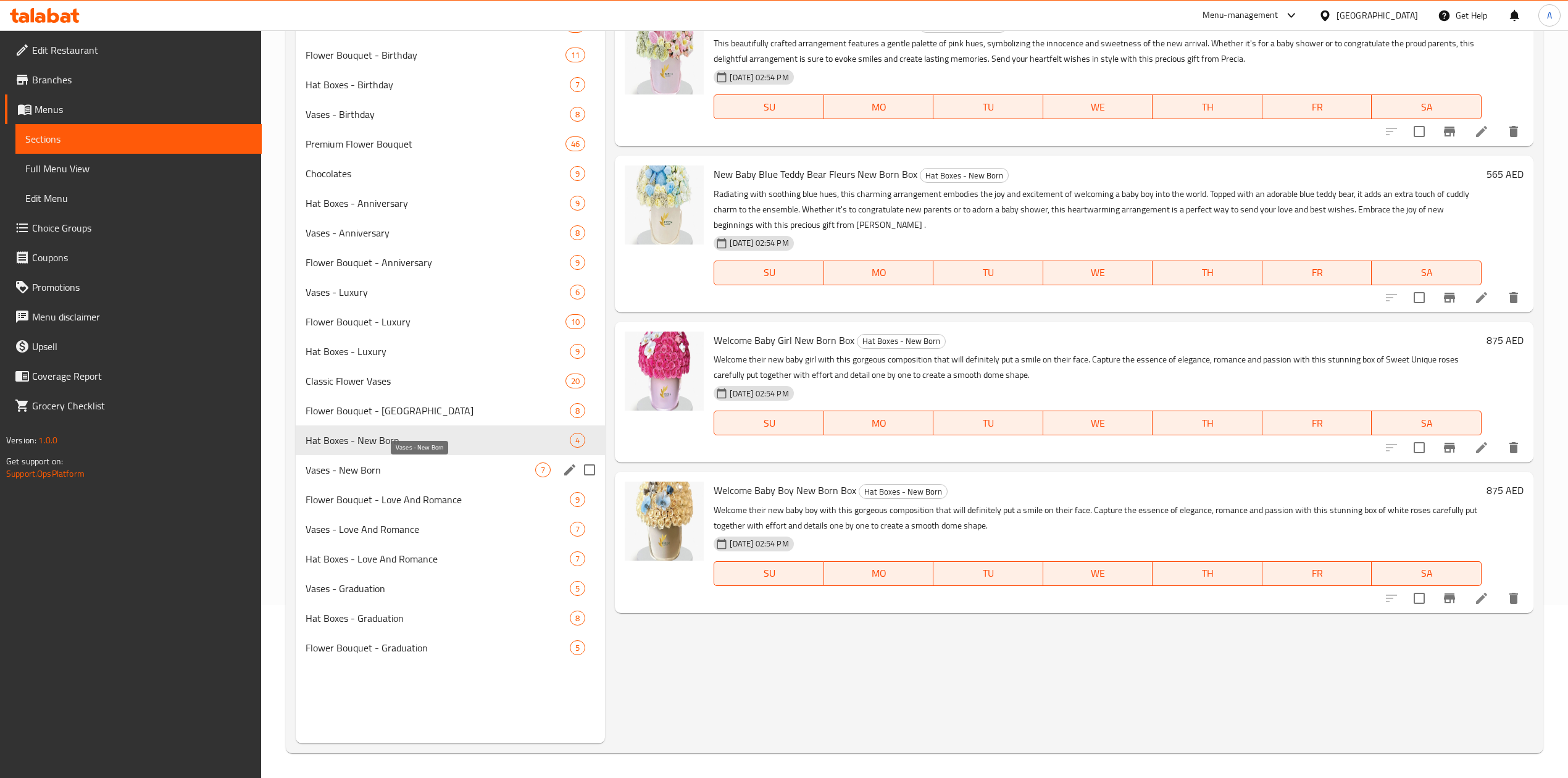
click at [400, 465] on span "Vases - New Born" at bounding box center [420, 471] width 230 height 15
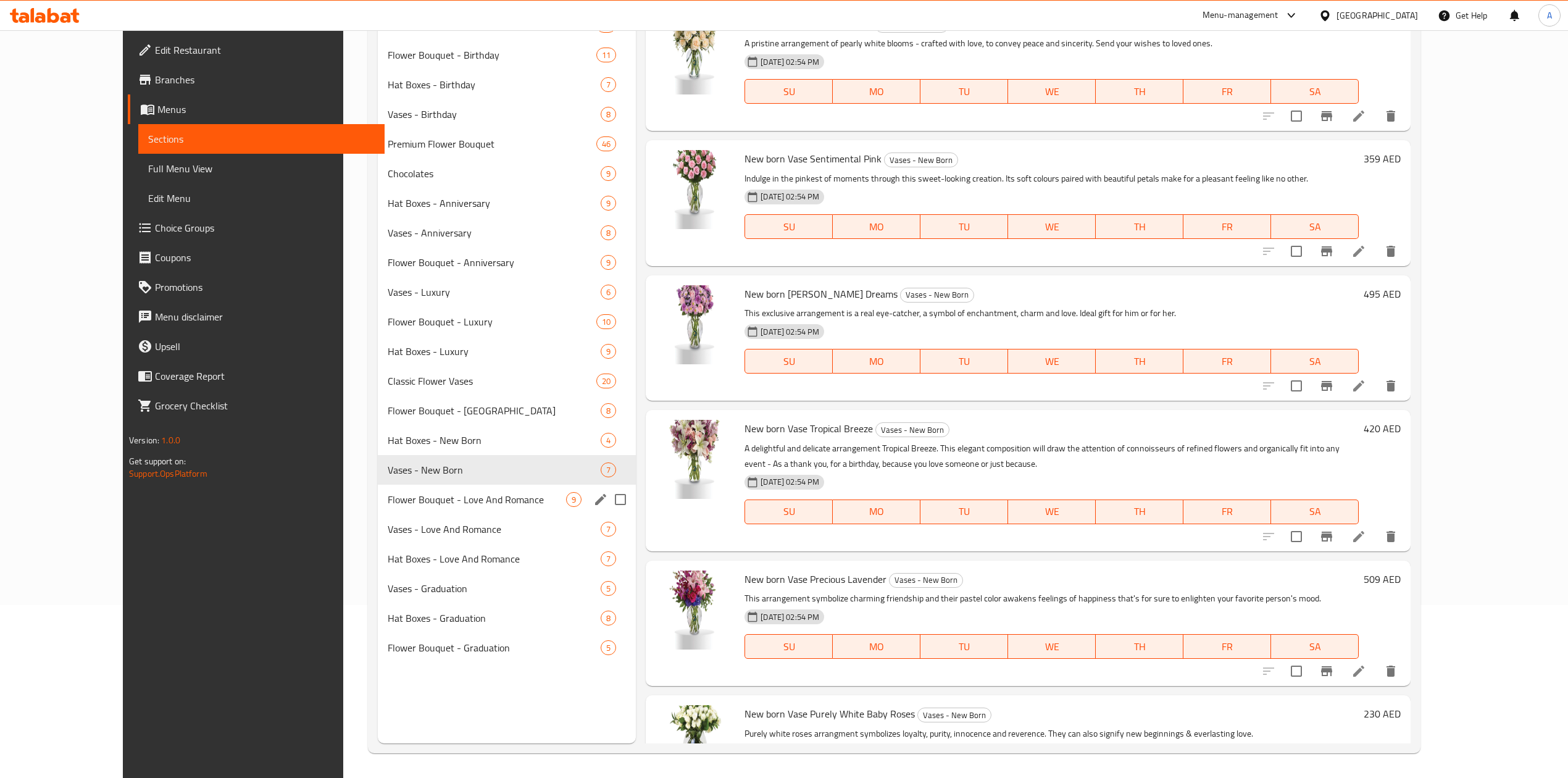
click at [469, 485] on div "Flower Bouquet - Love And Romance 9" at bounding box center [507, 499] width 258 height 30
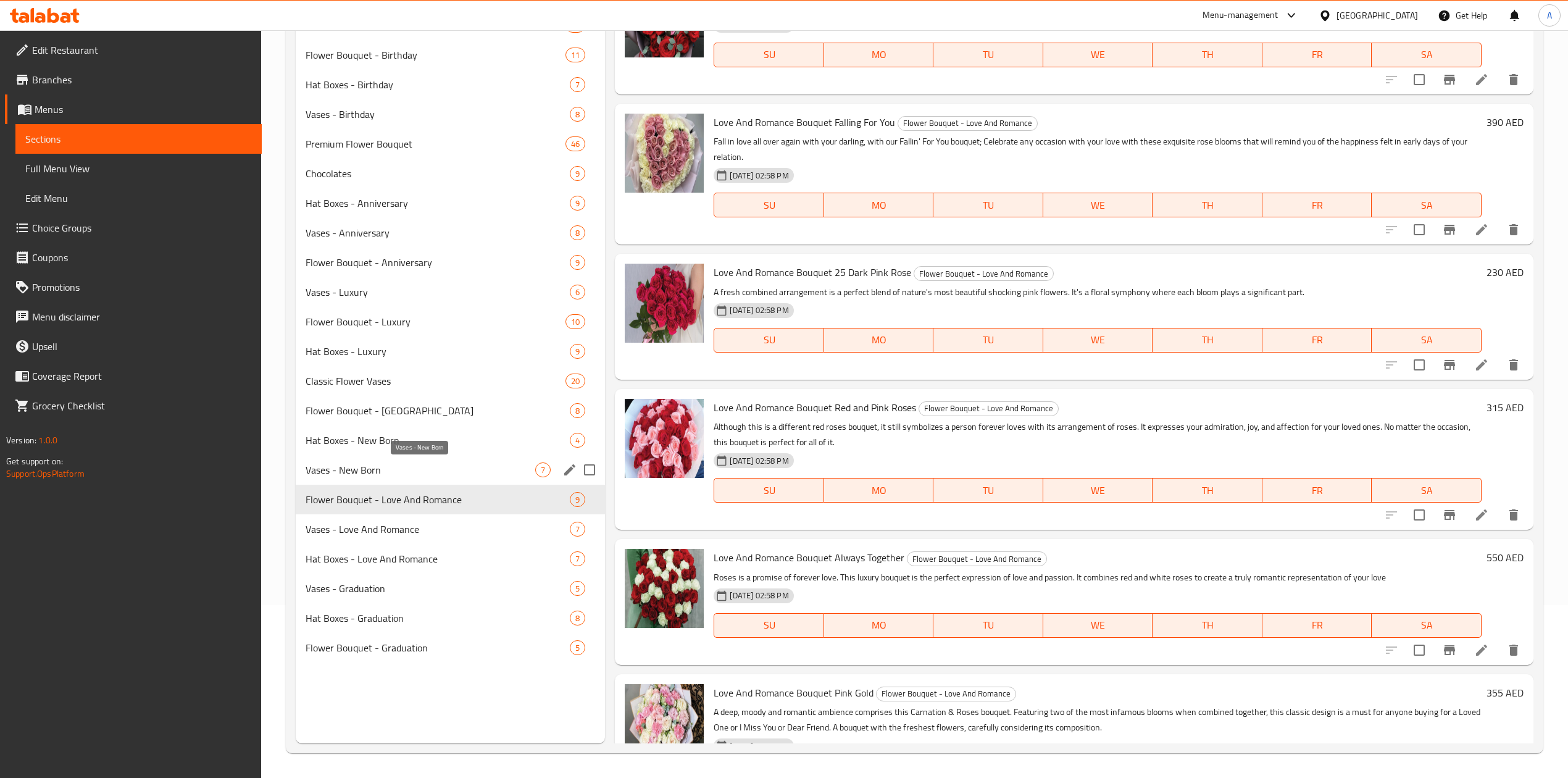
scroll to position [544, 0]
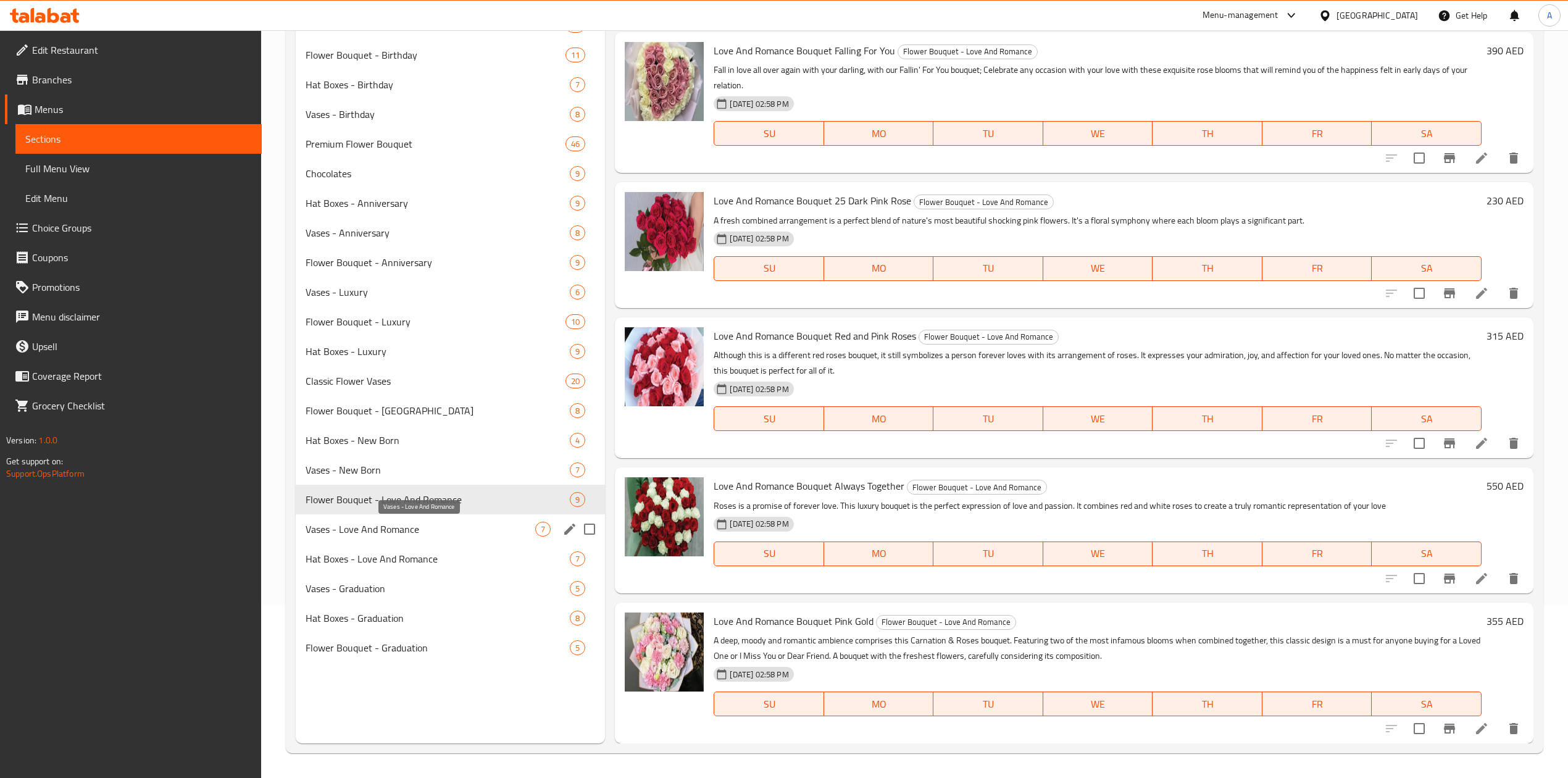
click at [440, 523] on span "Vases - Love And Romance" at bounding box center [420, 530] width 230 height 15
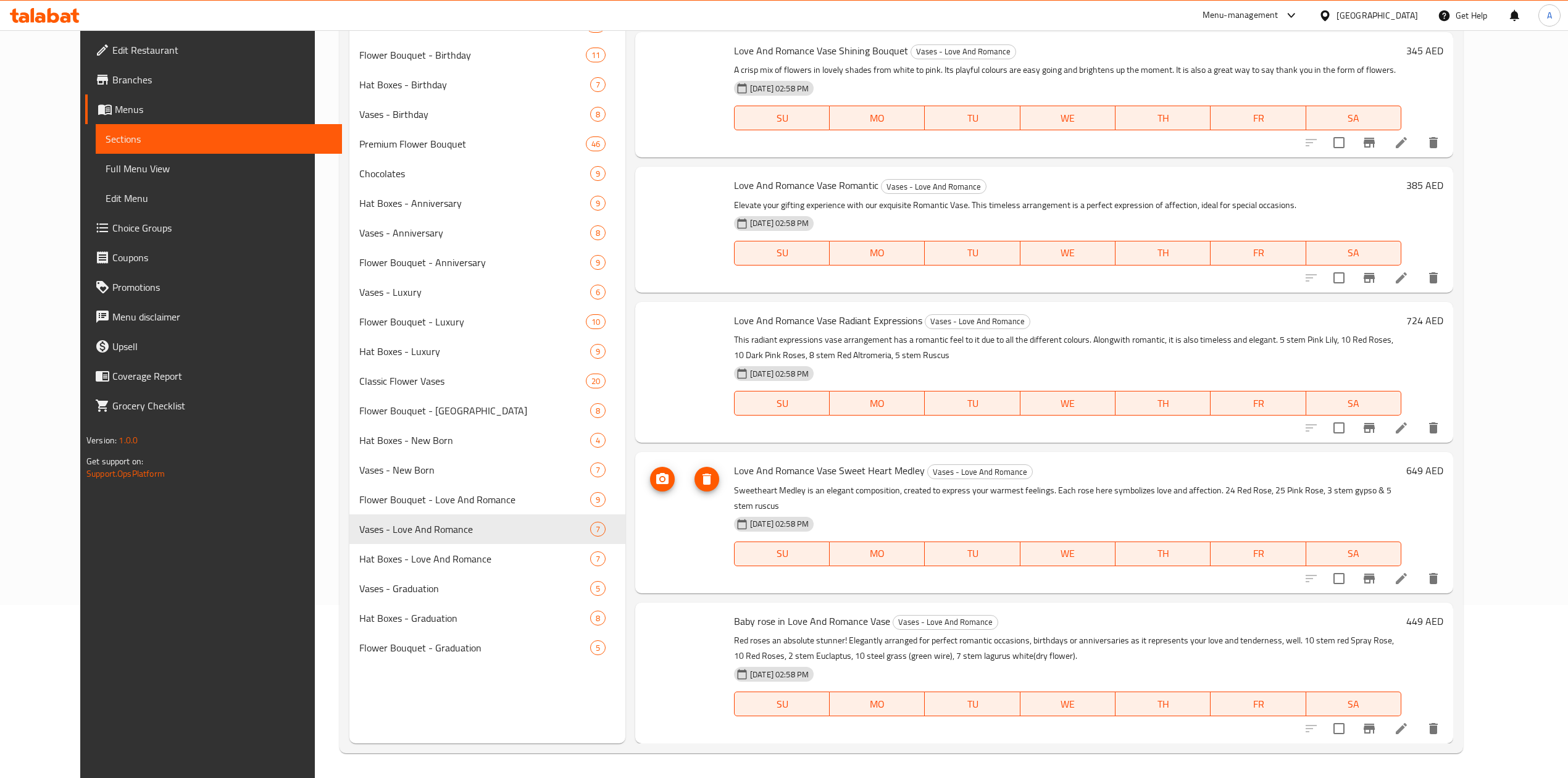
scroll to position [228, 0]
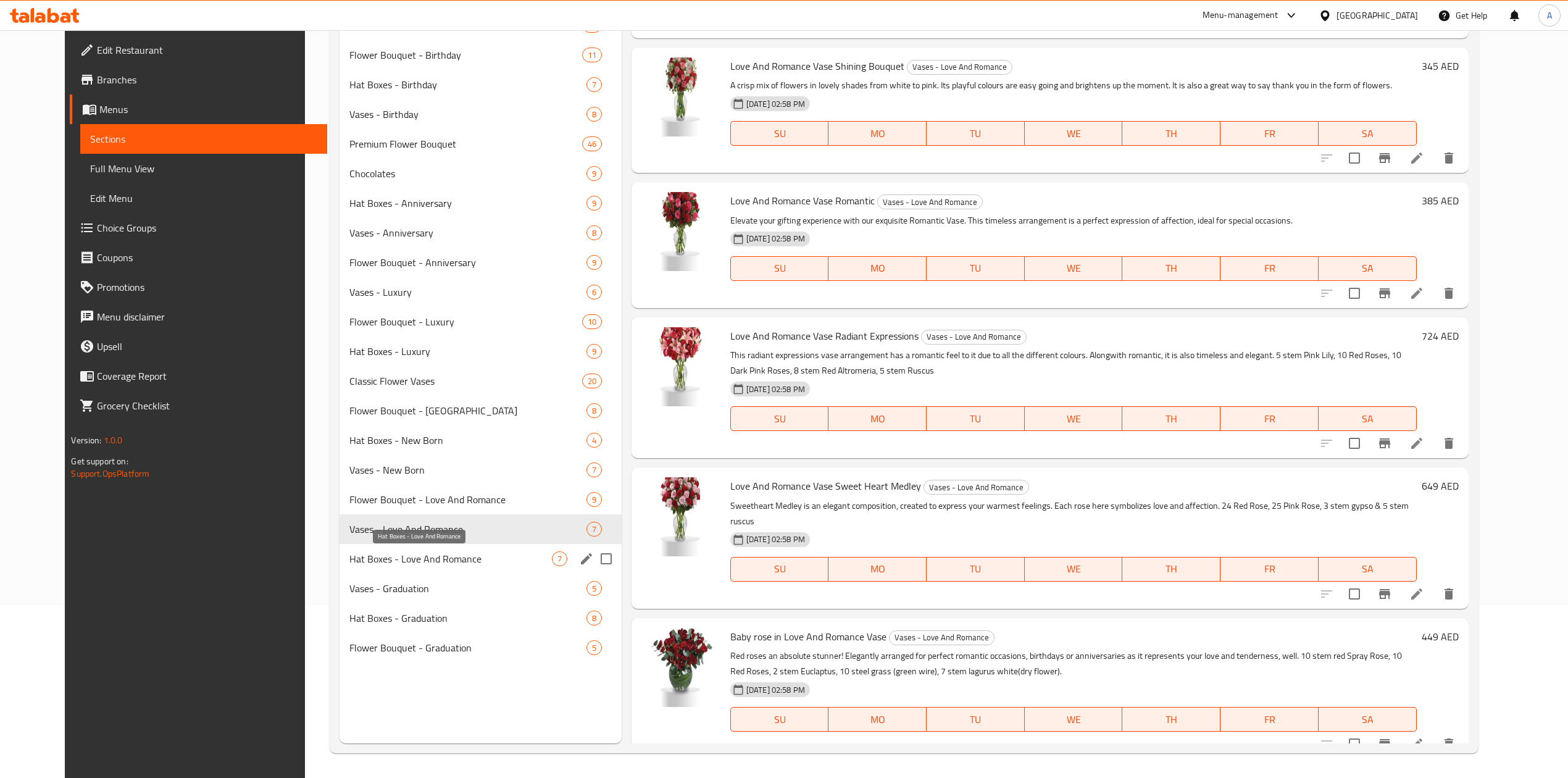
click at [366, 561] on span "Hat Boxes - Love And Romance" at bounding box center [451, 559] width 203 height 15
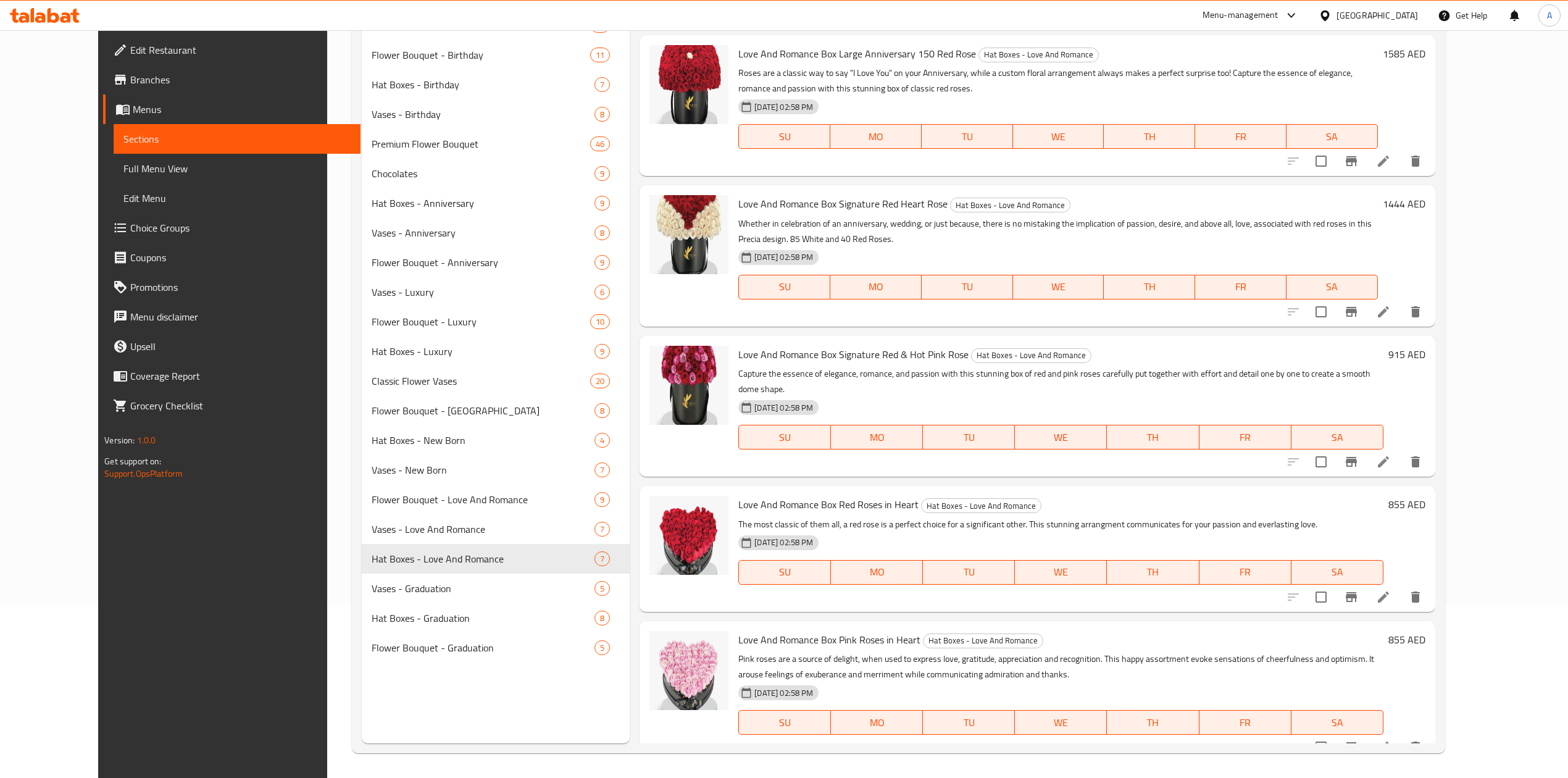
scroll to position [242, 0]
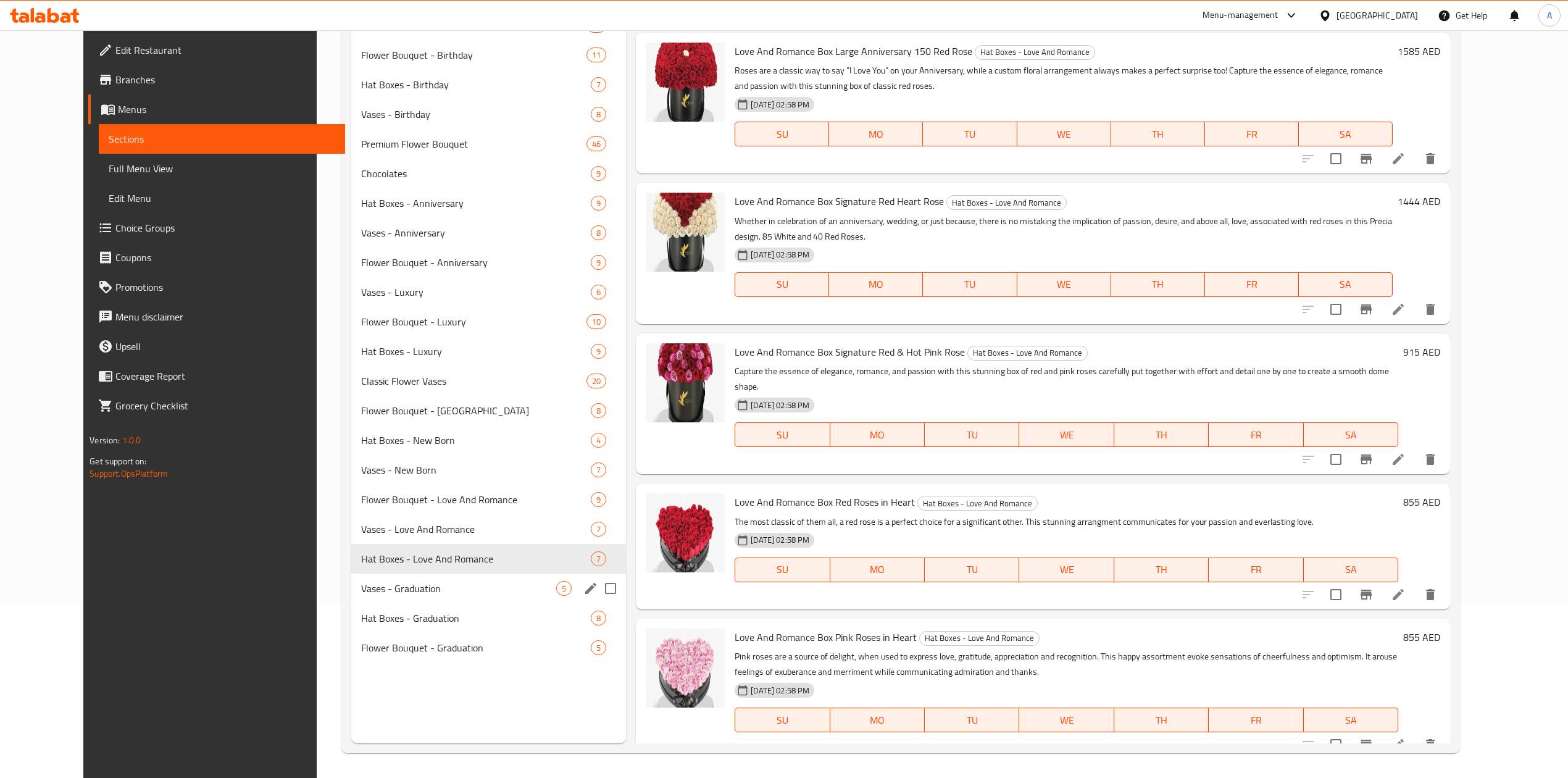
click at [435, 576] on div "Vases - Graduation 5" at bounding box center [488, 588] width 274 height 30
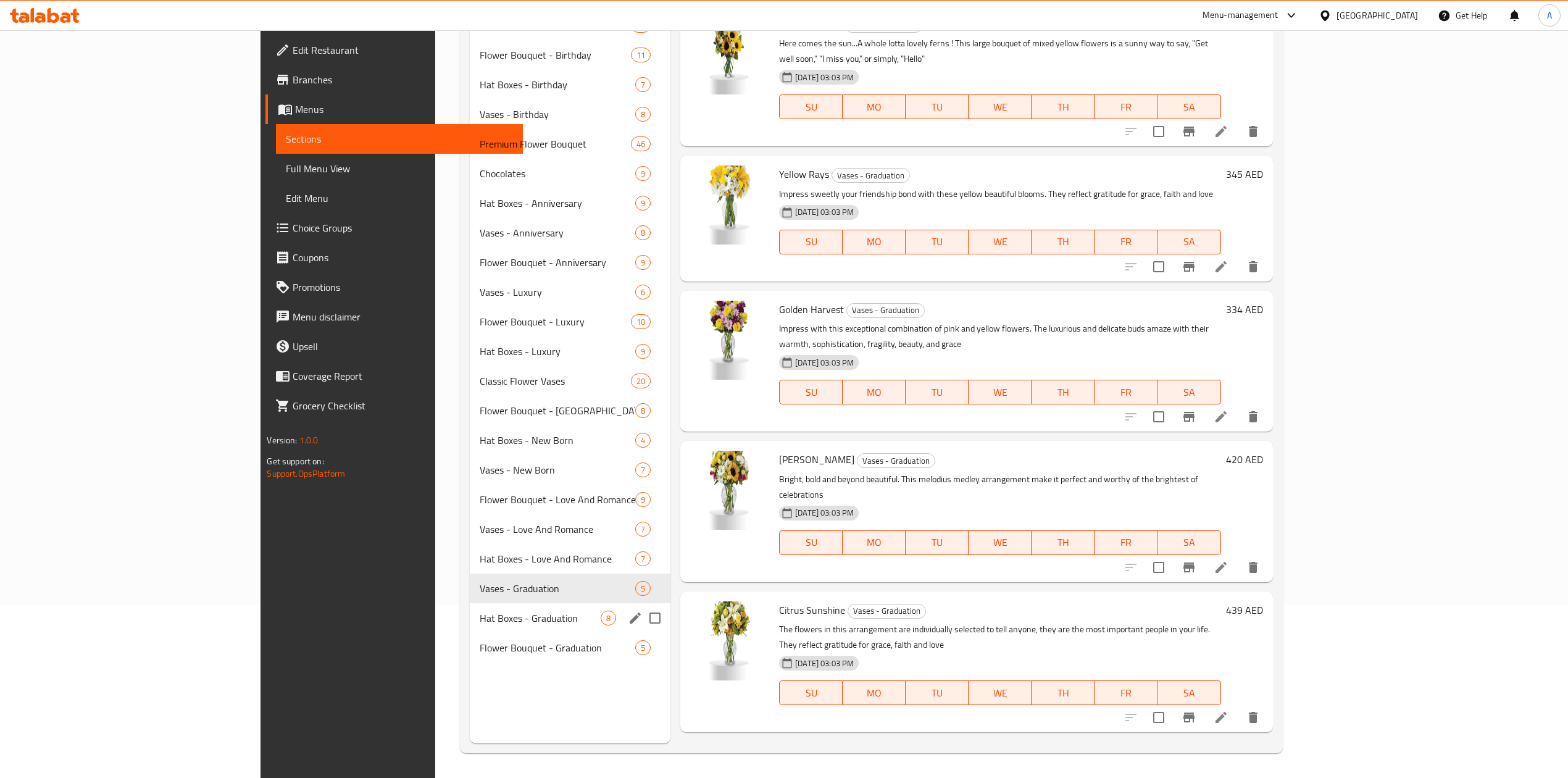
click at [480, 612] on span "Hat Boxes - Graduation" at bounding box center [540, 618] width 121 height 15
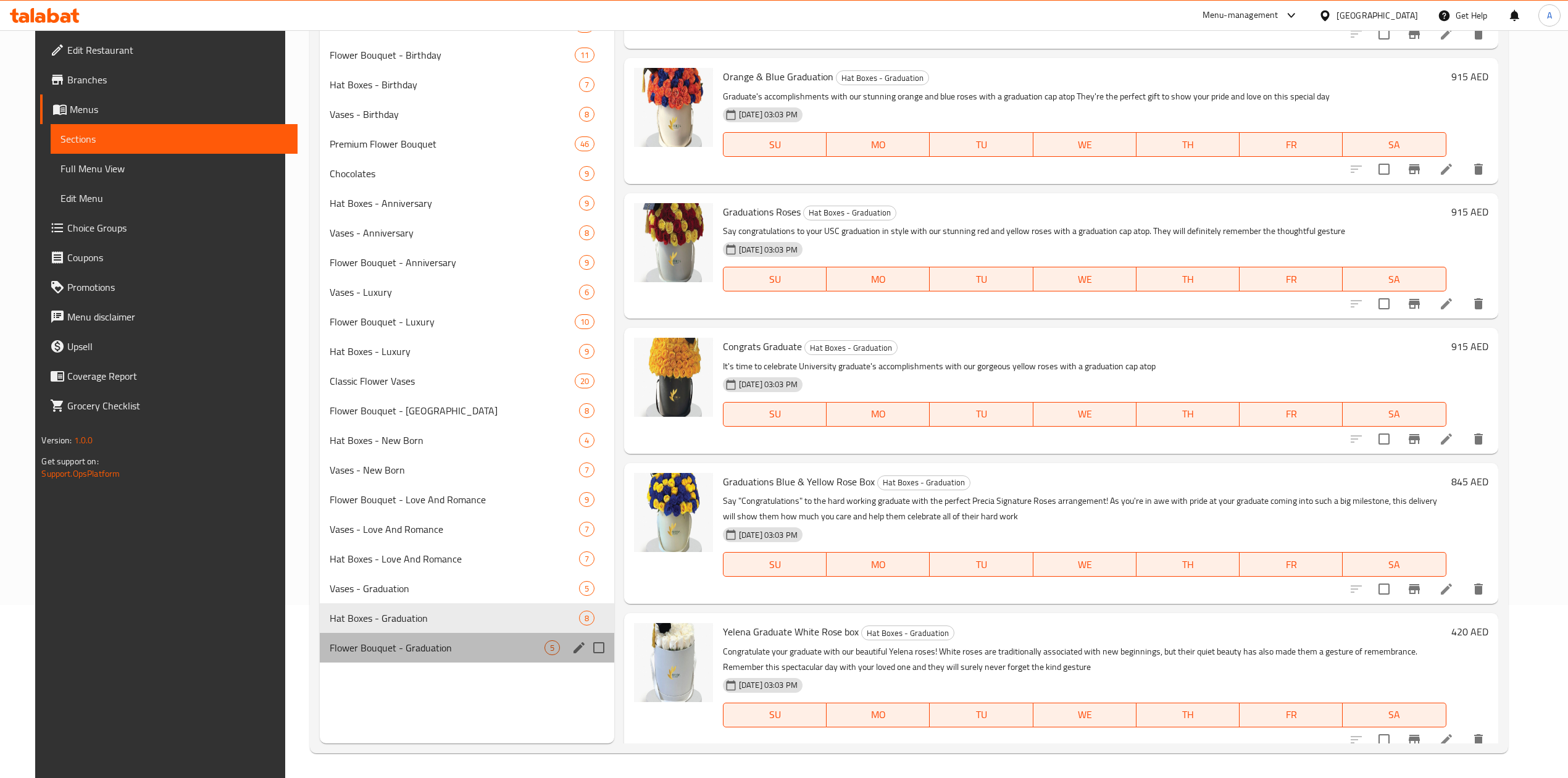
click at [351, 638] on div "Flower Bouquet - Graduation 5" at bounding box center [467, 647] width 295 height 30
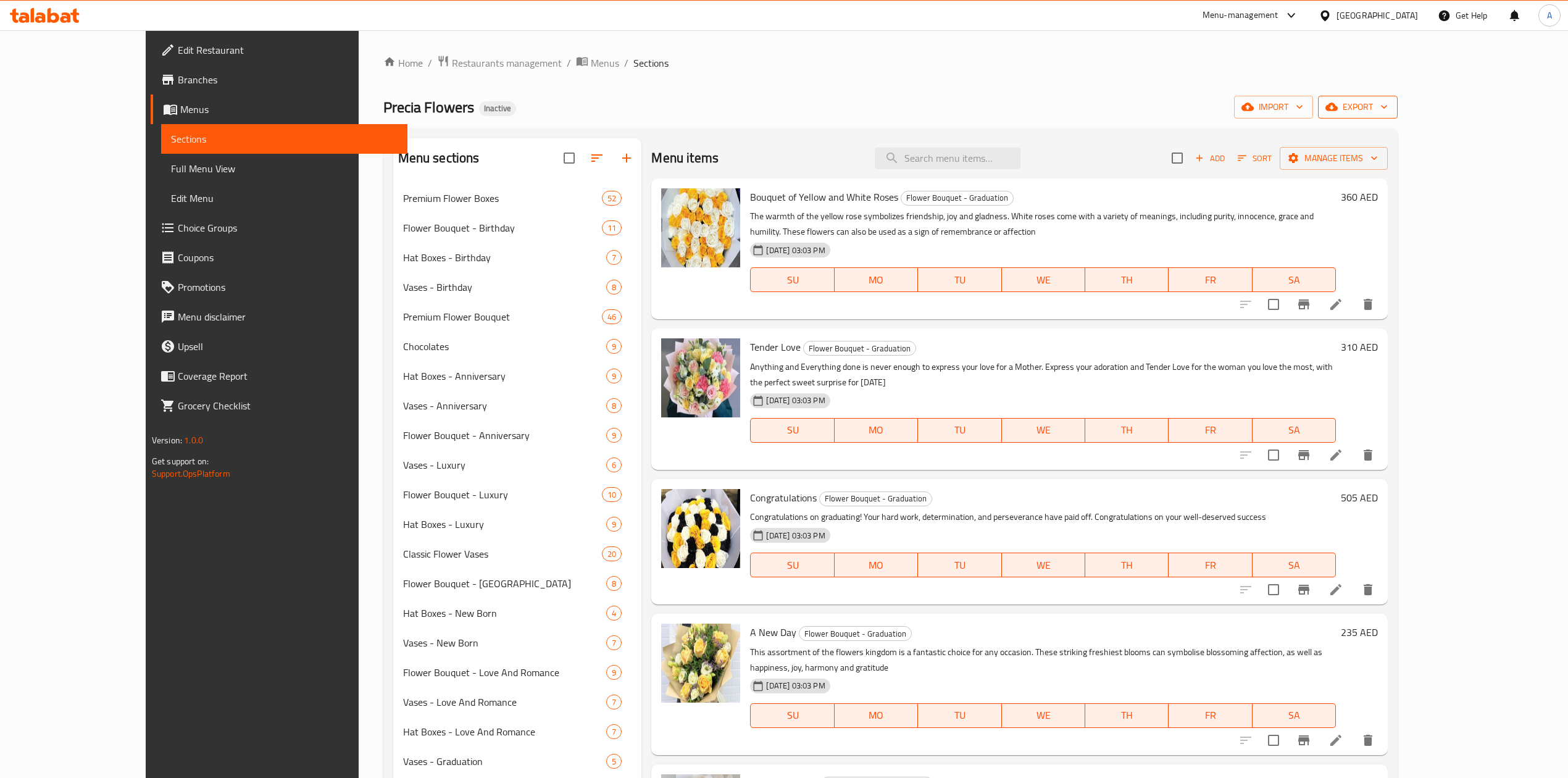
click at [1397, 112] on button "export" at bounding box center [1358, 106] width 79 height 23
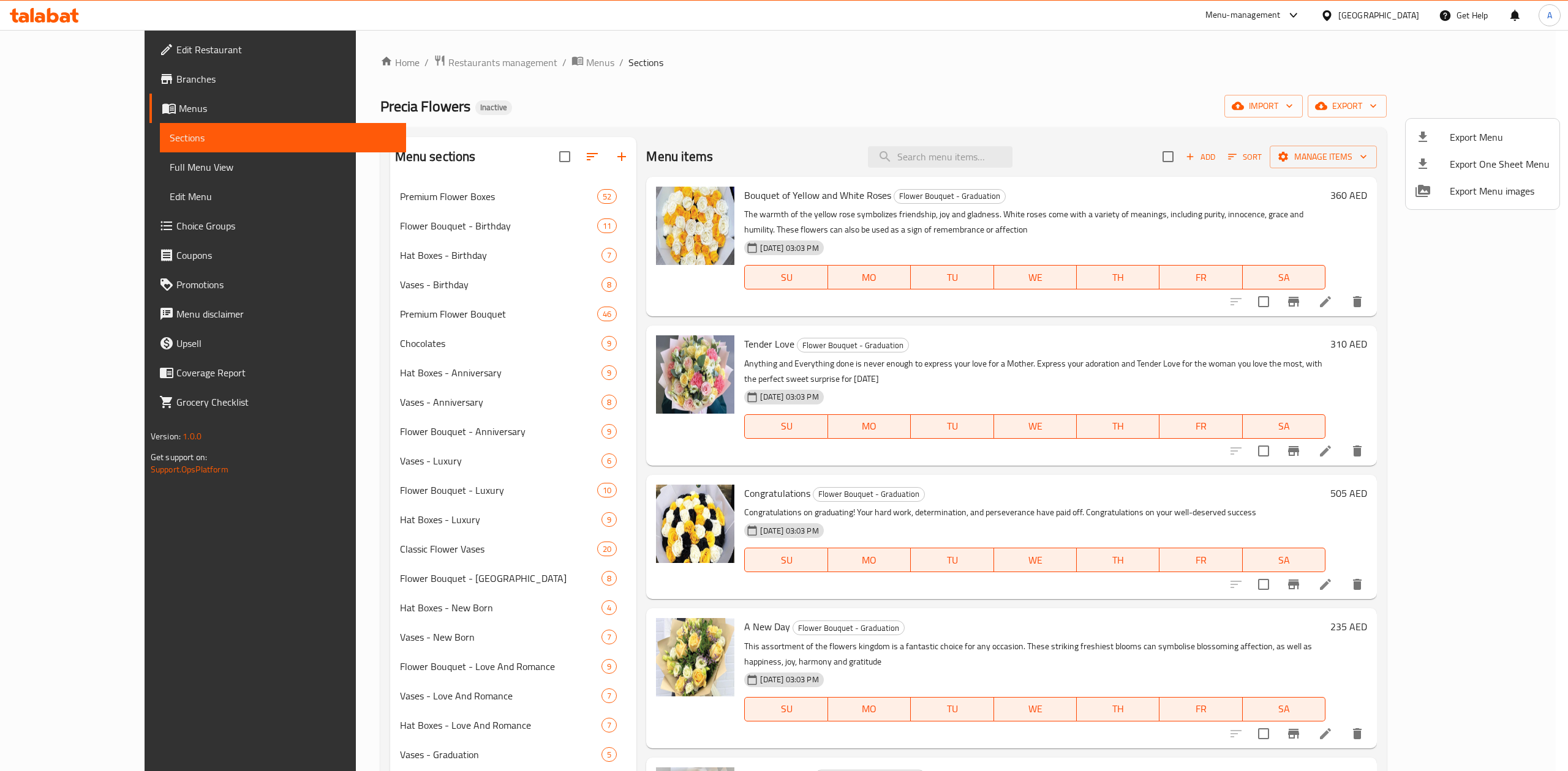
click at [1450, 133] on span "Export Menu" at bounding box center [1499, 137] width 100 height 15
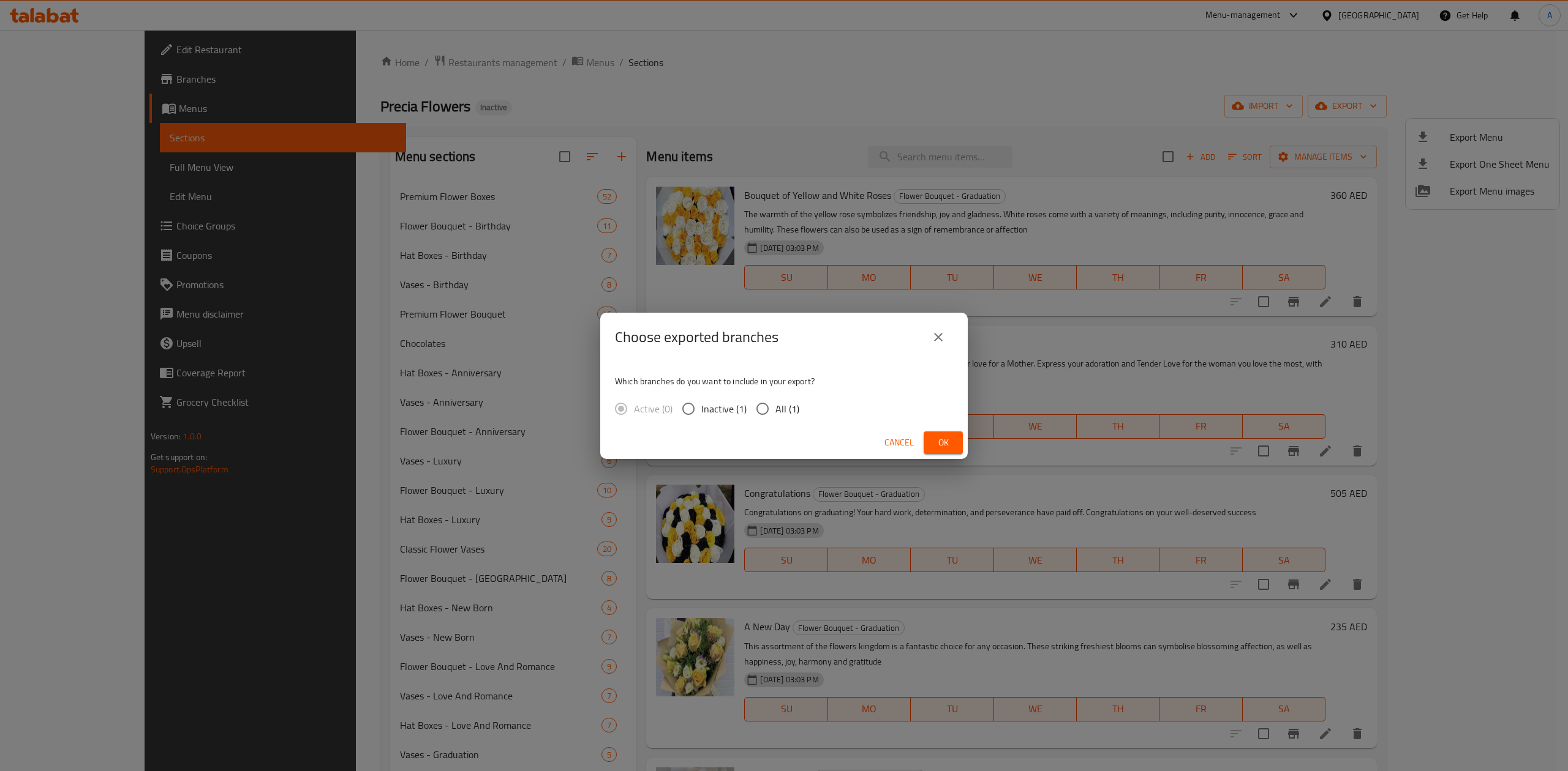
click at [776, 412] on span "All (1)" at bounding box center [787, 409] width 24 height 15
click at [775, 412] on input "All (1)" at bounding box center [762, 409] width 26 height 26
radio input "true"
click at [965, 445] on div "Cancel Ok" at bounding box center [784, 443] width 368 height 33
click at [953, 443] on button "Ok" at bounding box center [943, 443] width 39 height 23
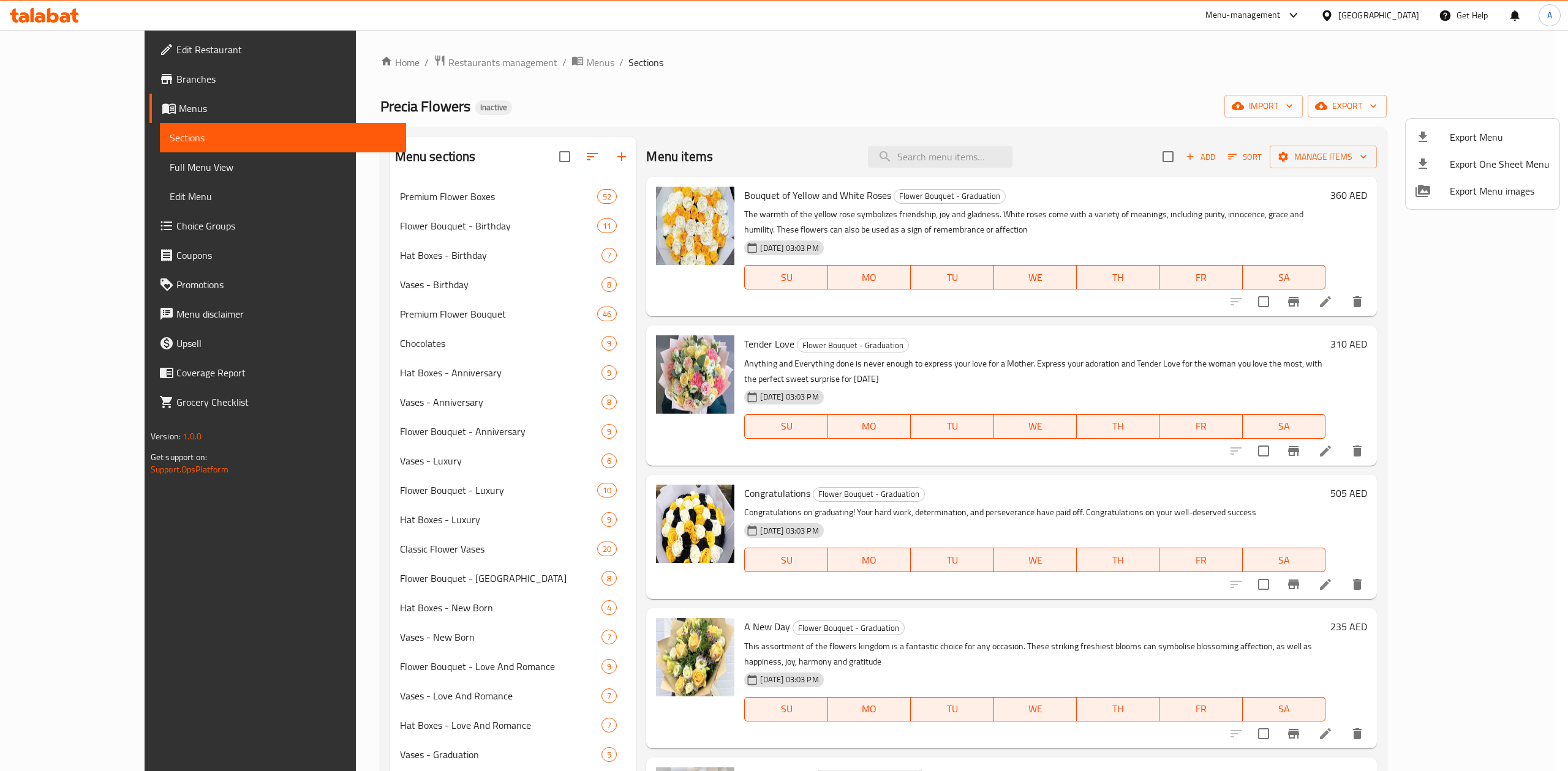
click at [168, 174] on div at bounding box center [784, 385] width 1568 height 771
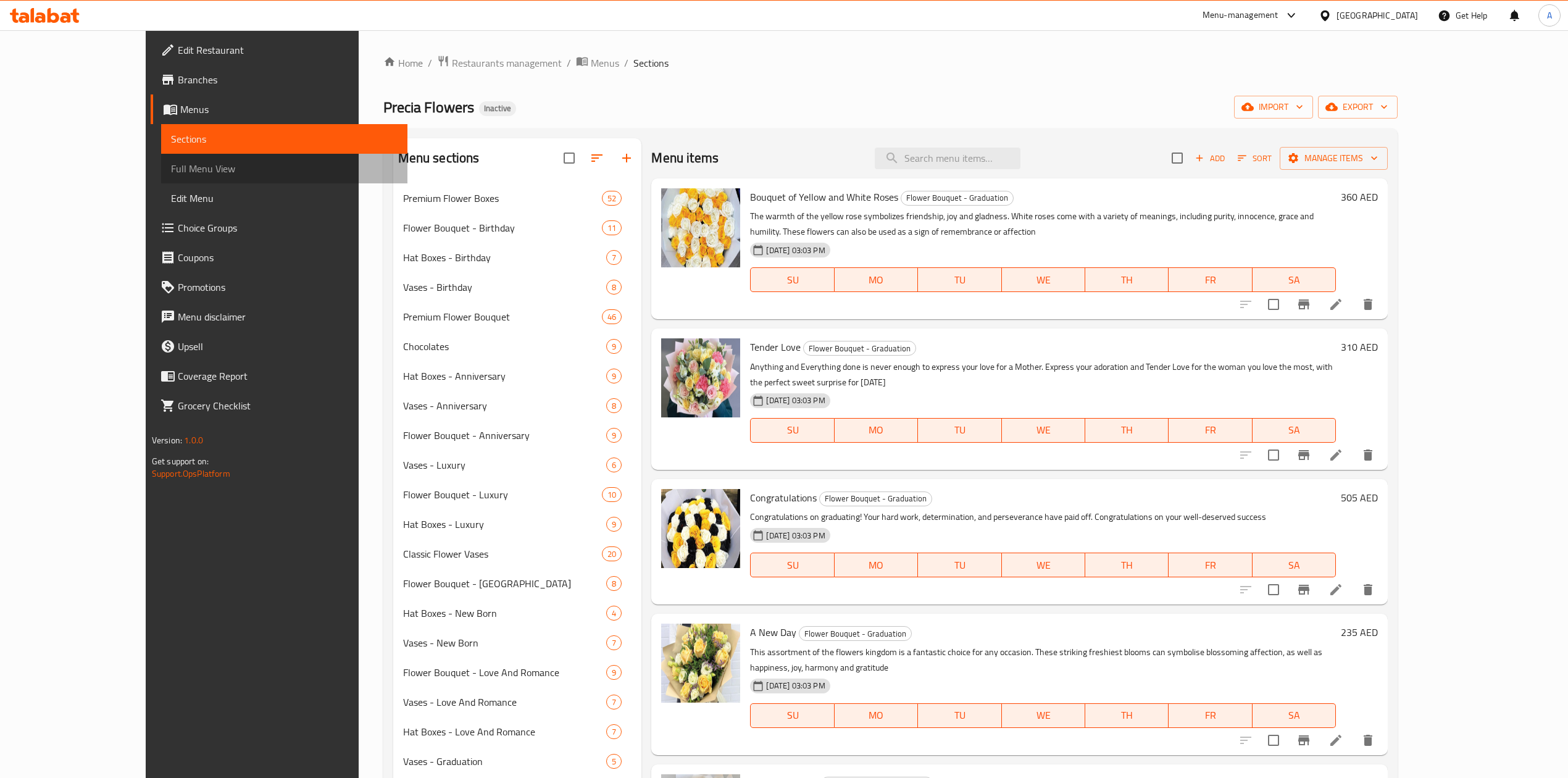
drag, startPoint x: 160, startPoint y: 162, endPoint x: 192, endPoint y: 171, distance: 33.2
click at [171, 162] on span "Full Menu View" at bounding box center [285, 169] width 226 height 15
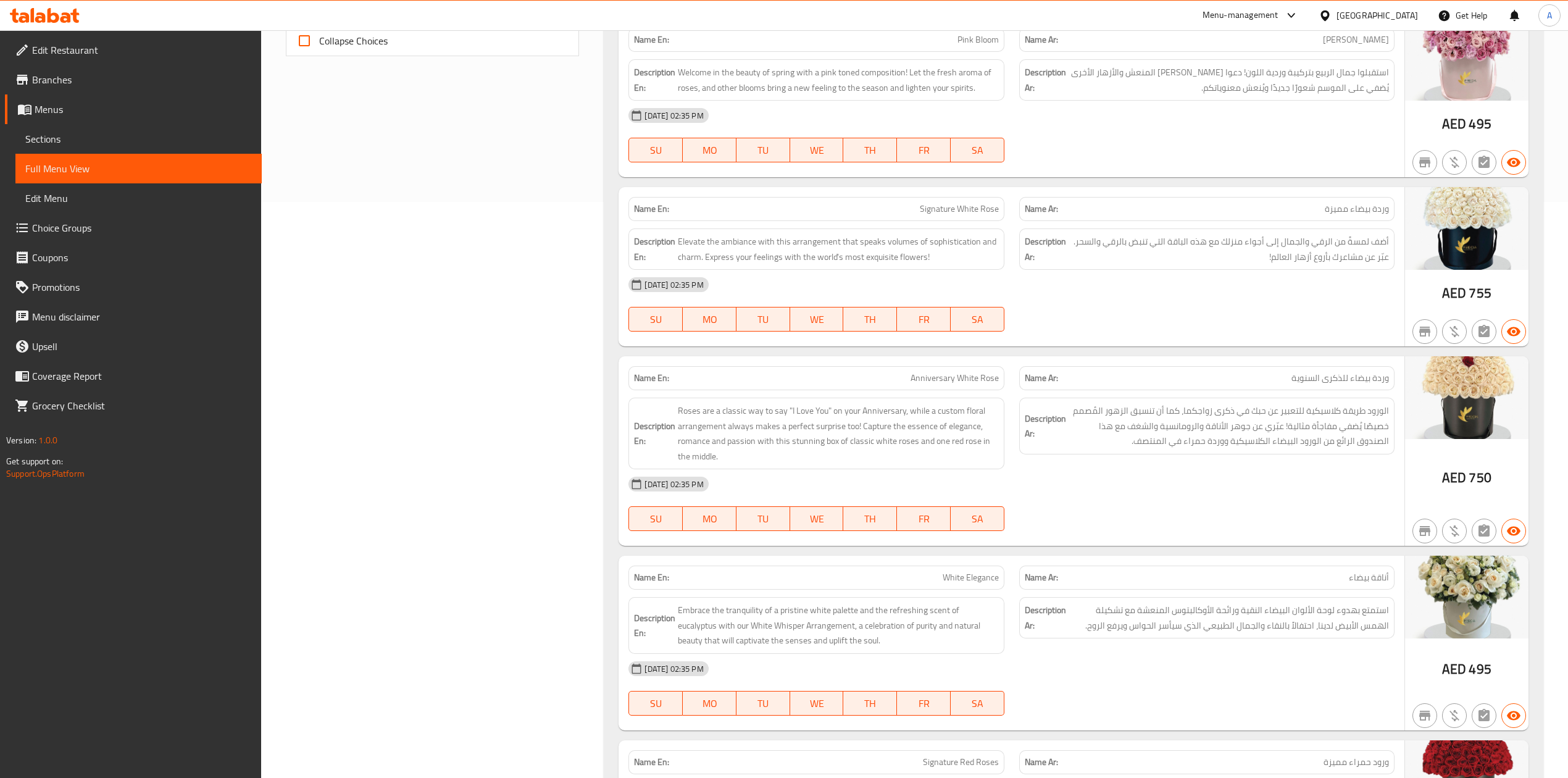
scroll to position [165, 0]
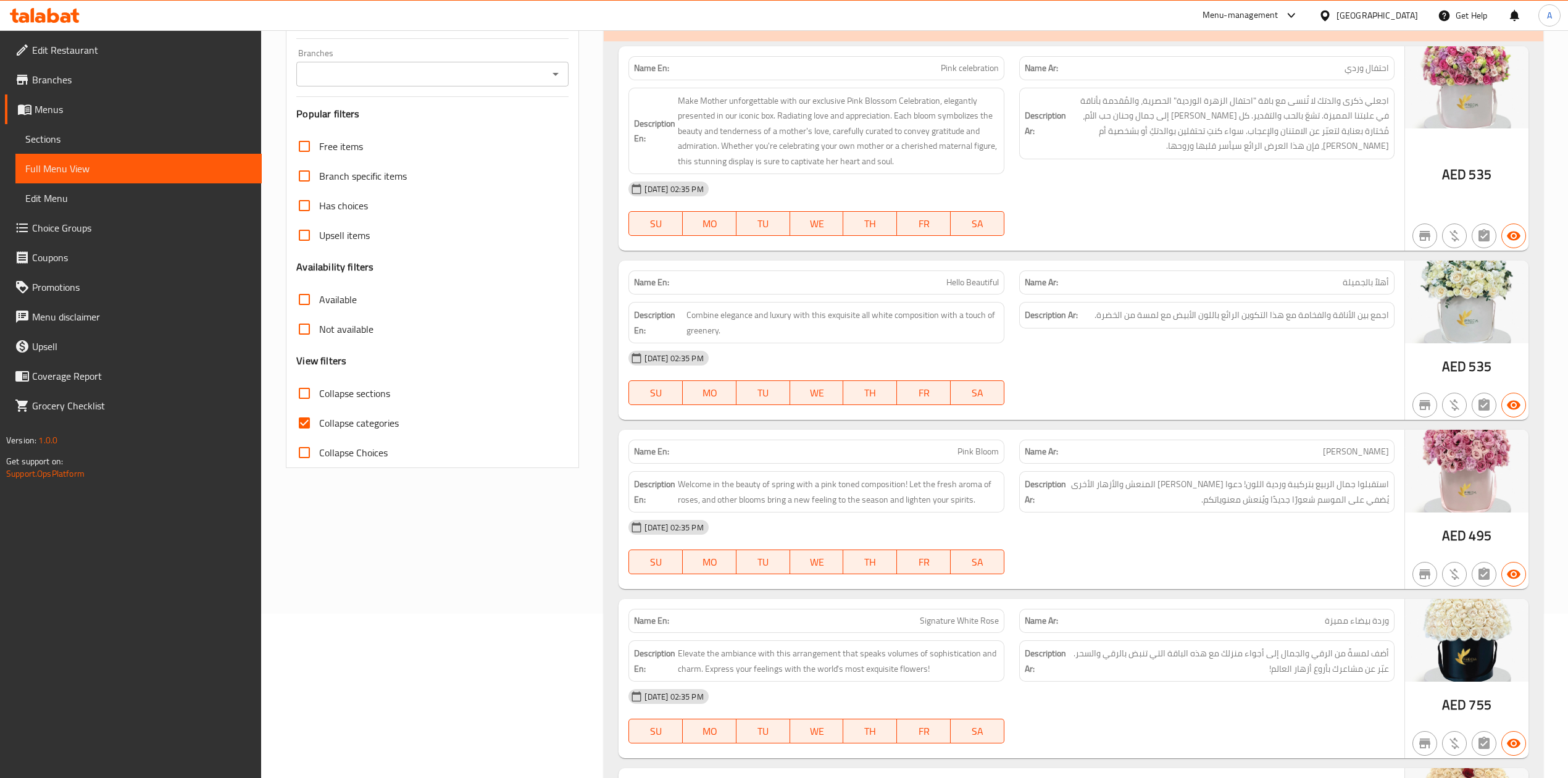
click at [336, 422] on span "Collapse categories" at bounding box center [359, 423] width 79 height 15
click at [319, 422] on input "Collapse categories" at bounding box center [304, 422] width 30 height 30
checkbox input "false"
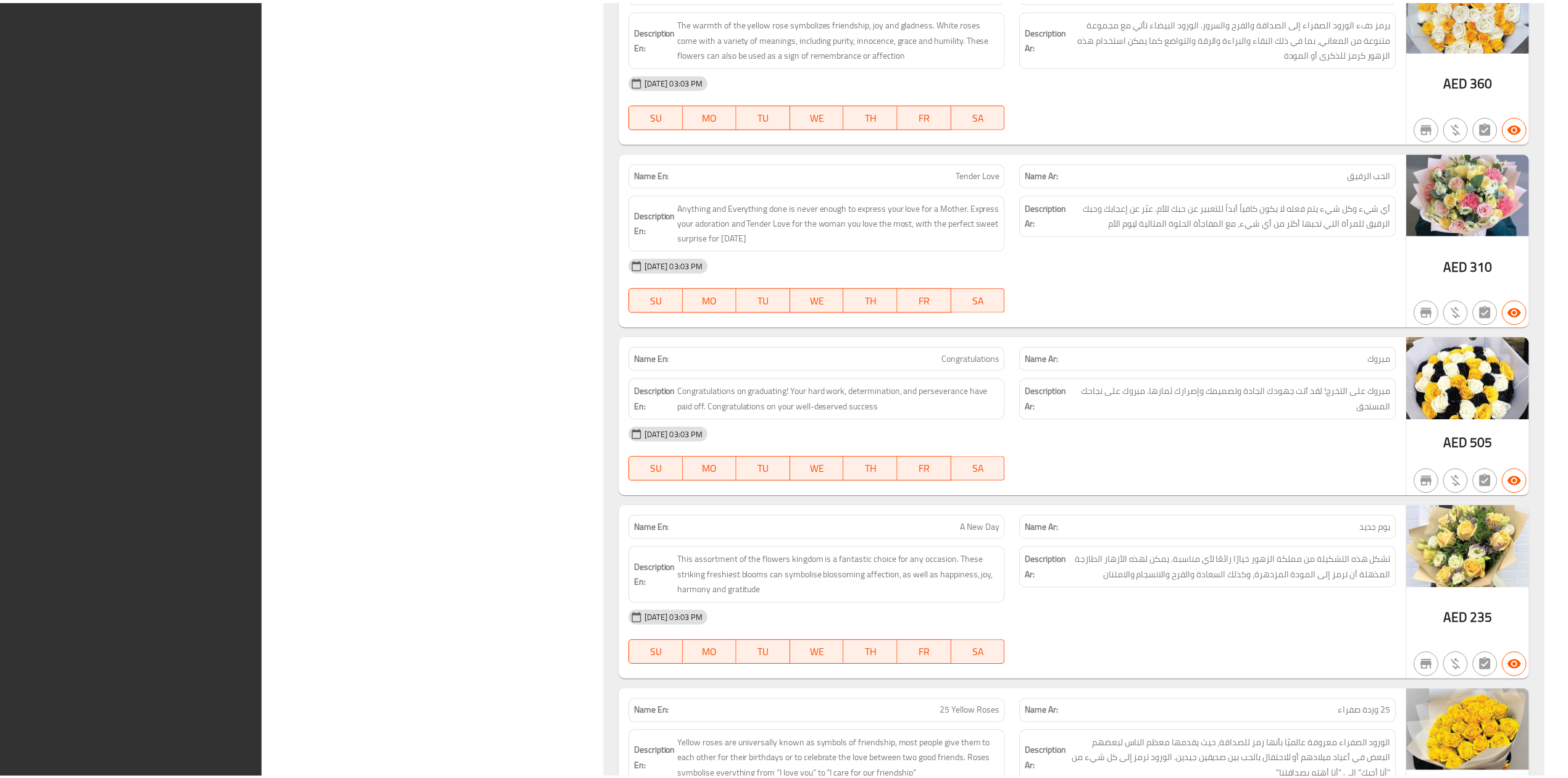
scroll to position [48728, 0]
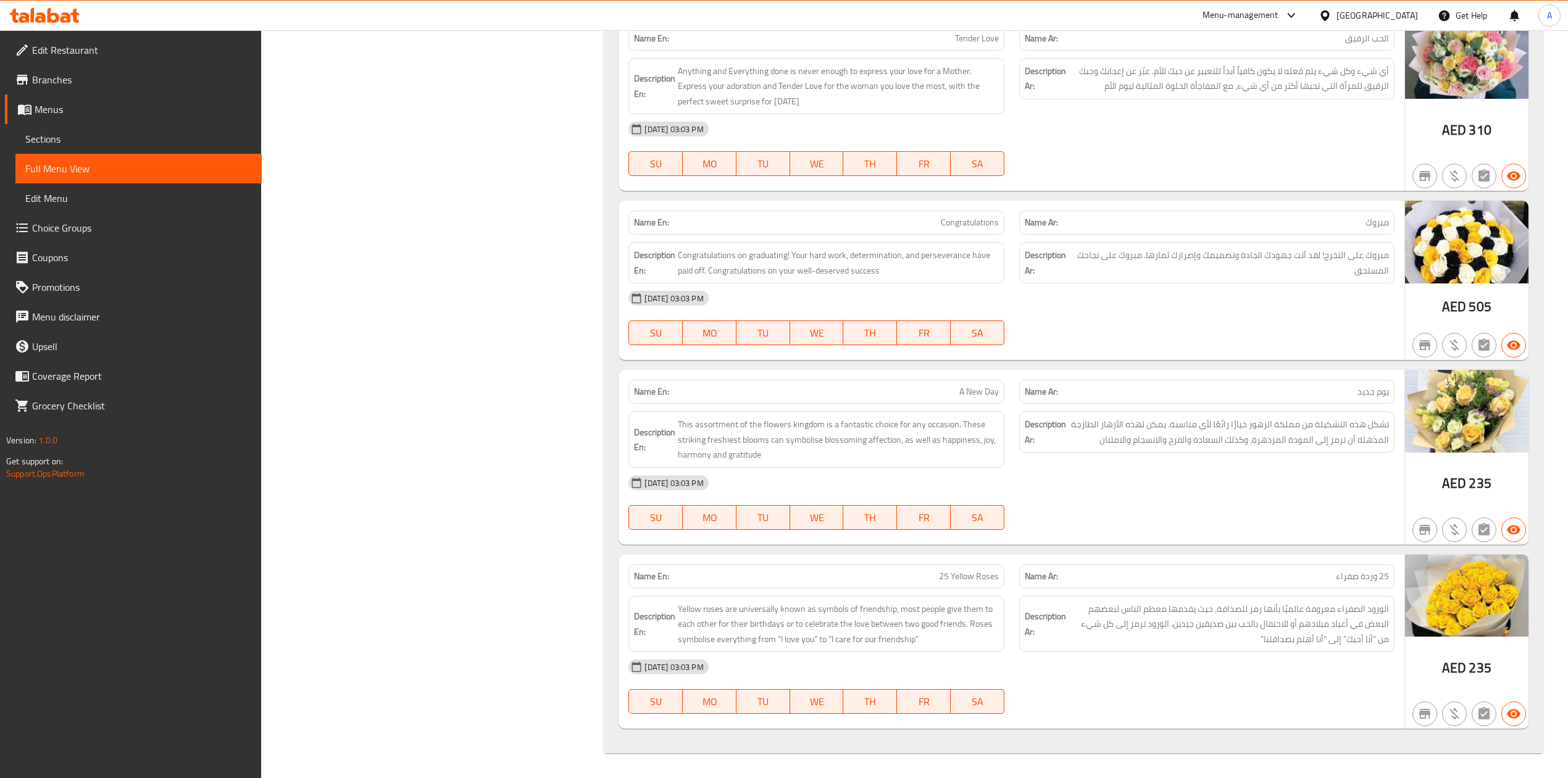
drag, startPoint x: 84, startPoint y: 57, endPoint x: 125, endPoint y: 70, distance: 43.0
click at [84, 57] on span "Edit Restaurant" at bounding box center [142, 50] width 220 height 15
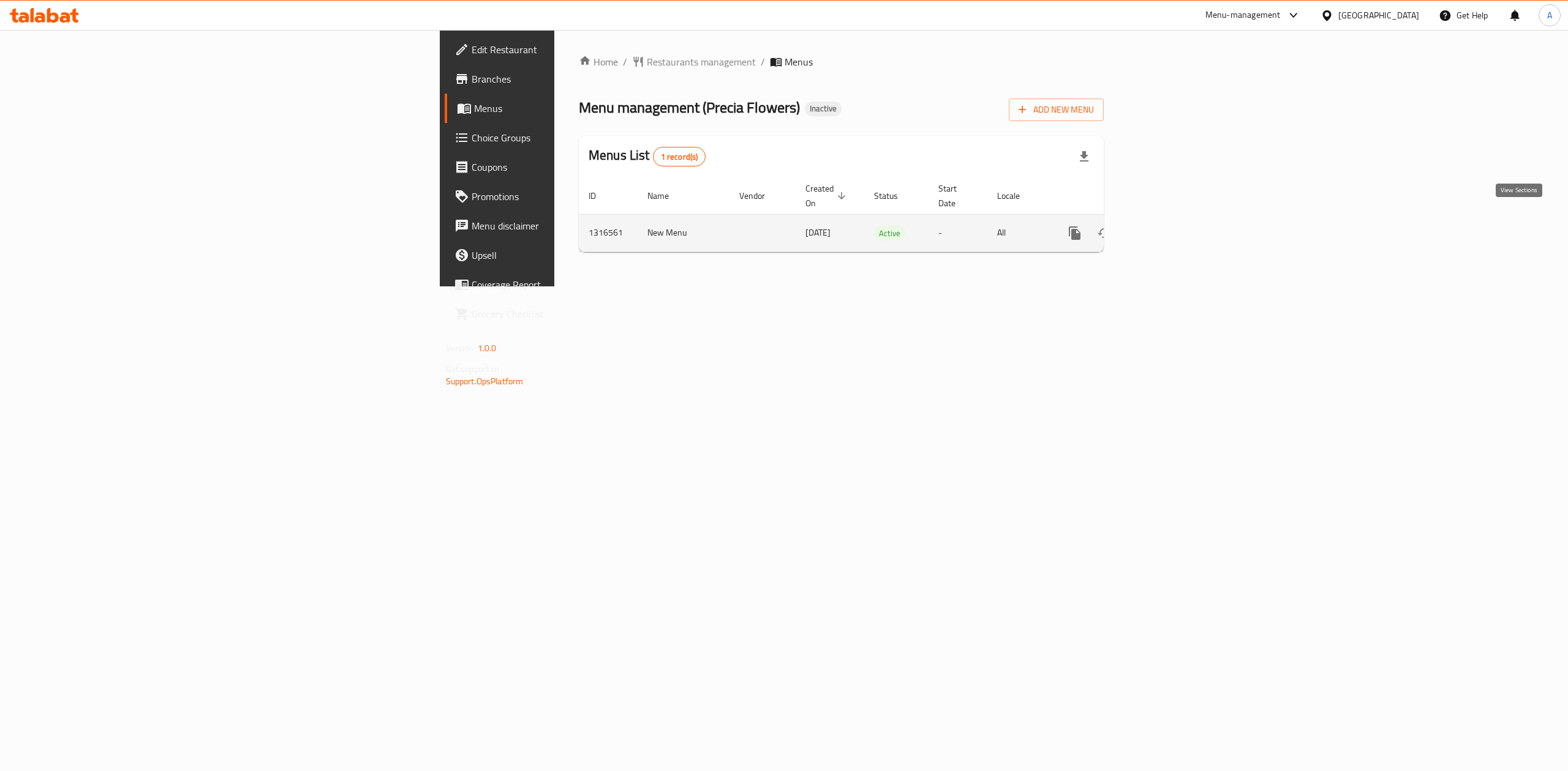
click at [1178, 222] on link "enhanced table" at bounding box center [1163, 233] width 29 height 29
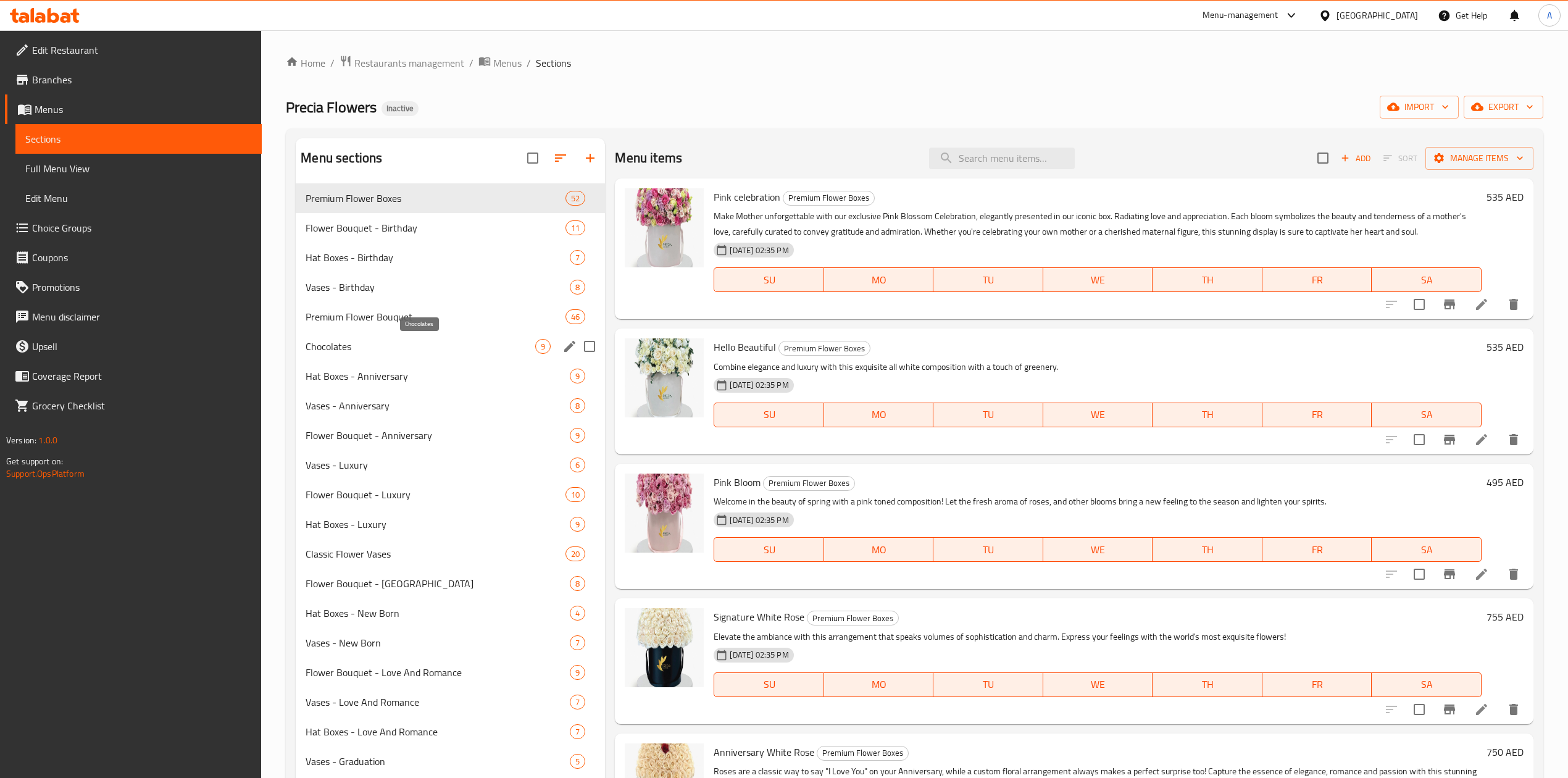
click at [432, 345] on span "Chocolates" at bounding box center [420, 346] width 230 height 15
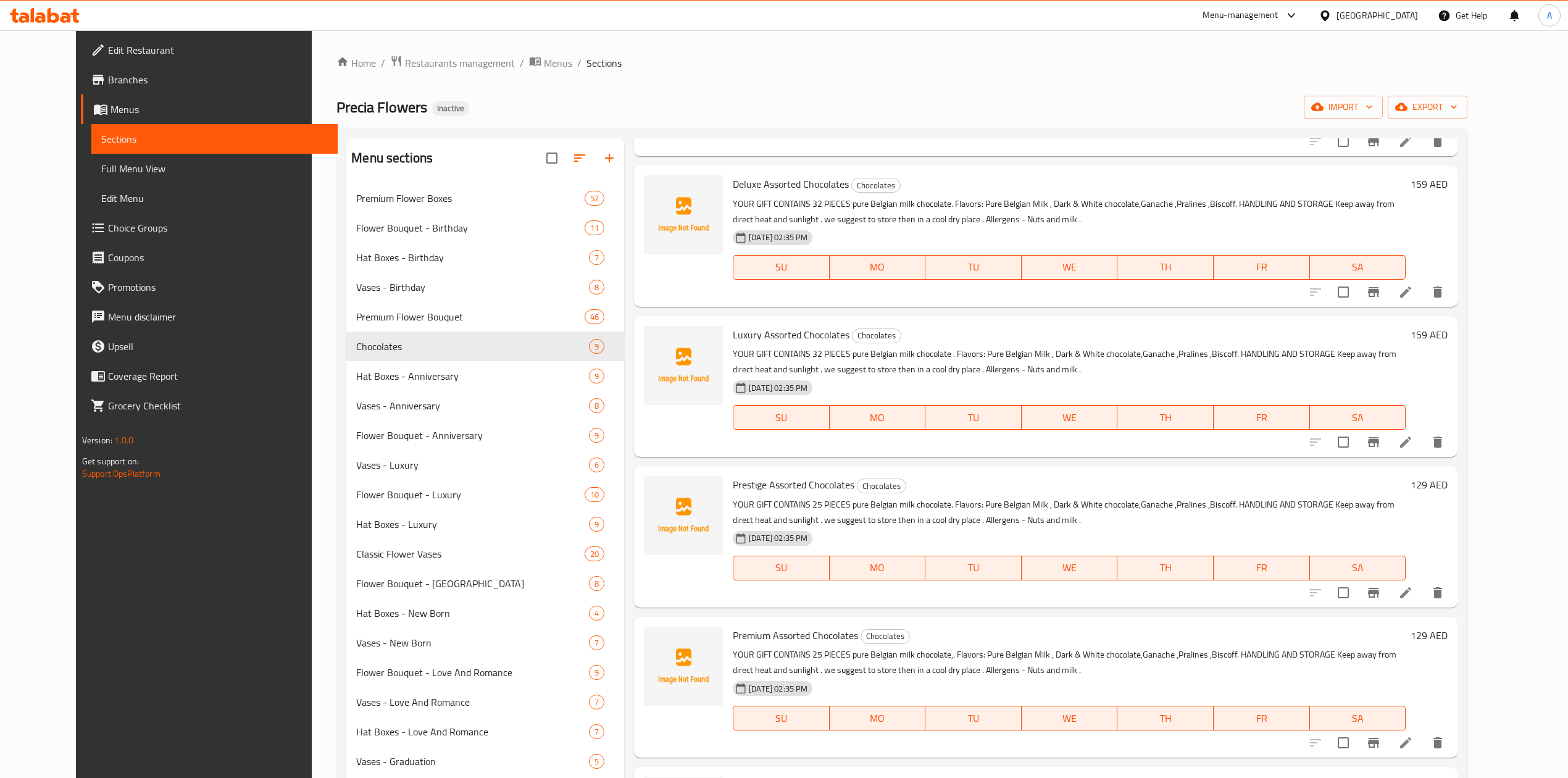
scroll to position [247, 0]
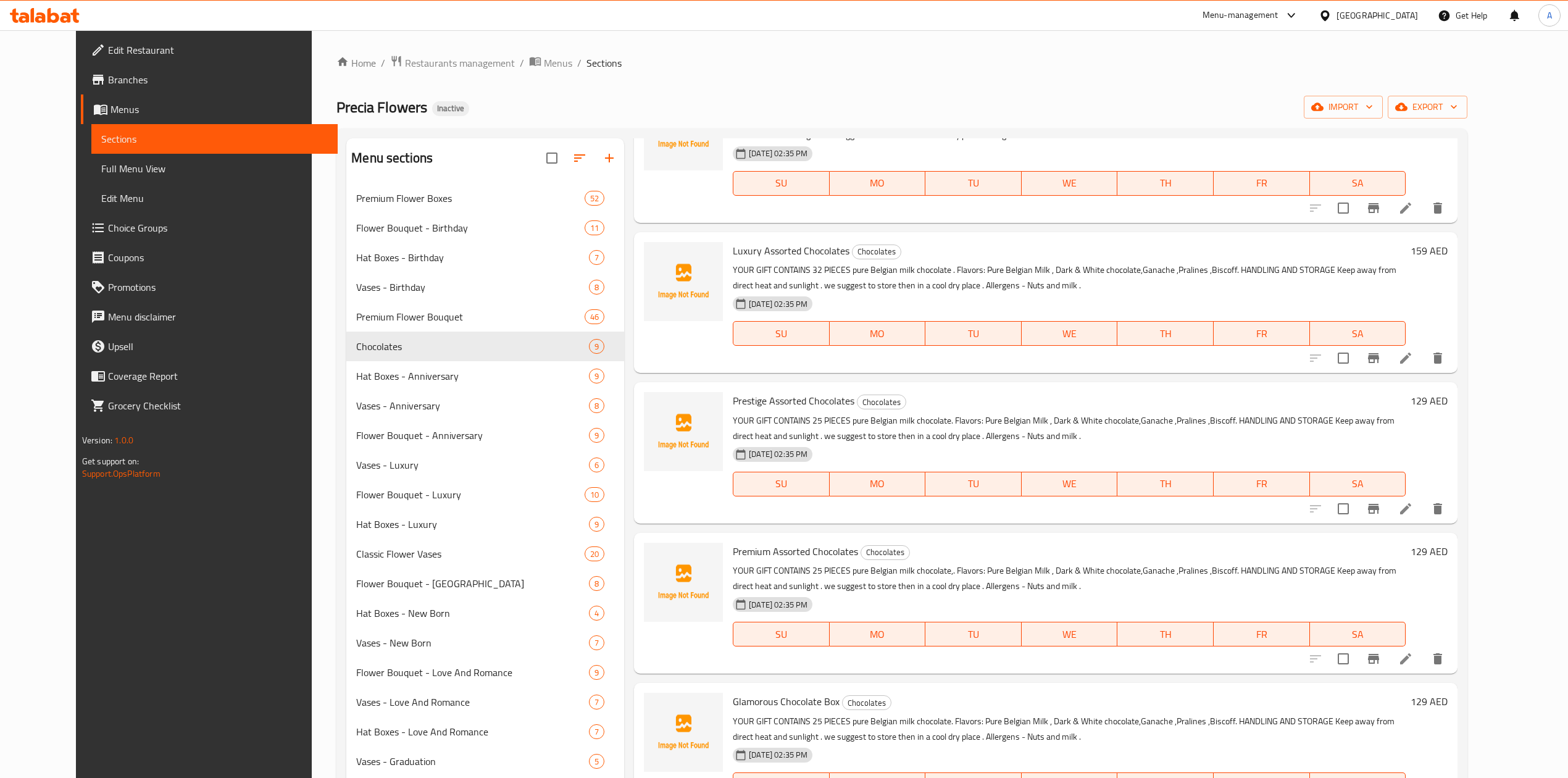
click at [825, 267] on p "YOUR GIFT CONTAINS 32 PIECES pure Belgian milk chocolate . Flavors: Pure Belgia…" at bounding box center [1069, 278] width 673 height 31
copy p "PIECES"
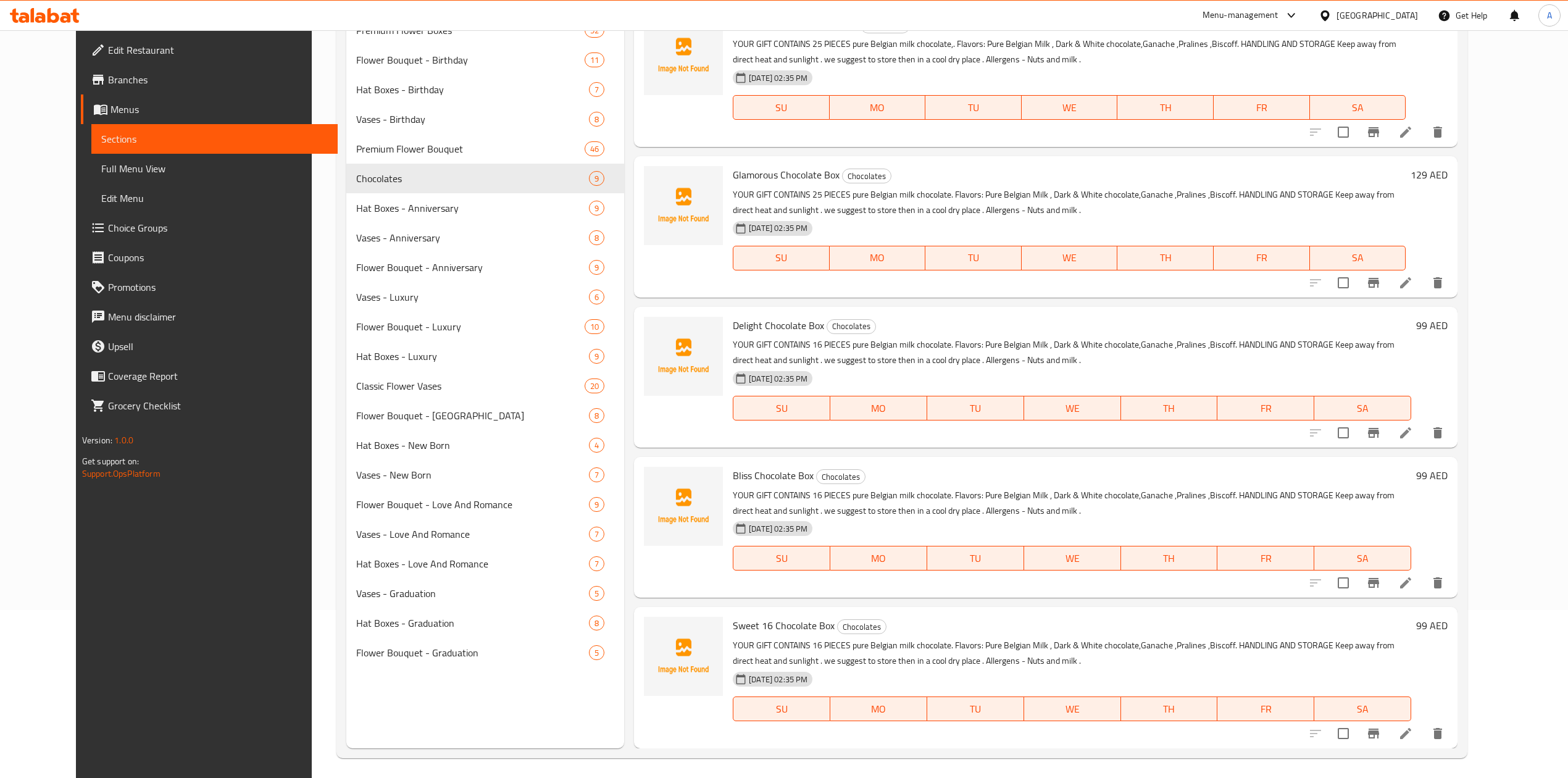
scroll to position [173, 0]
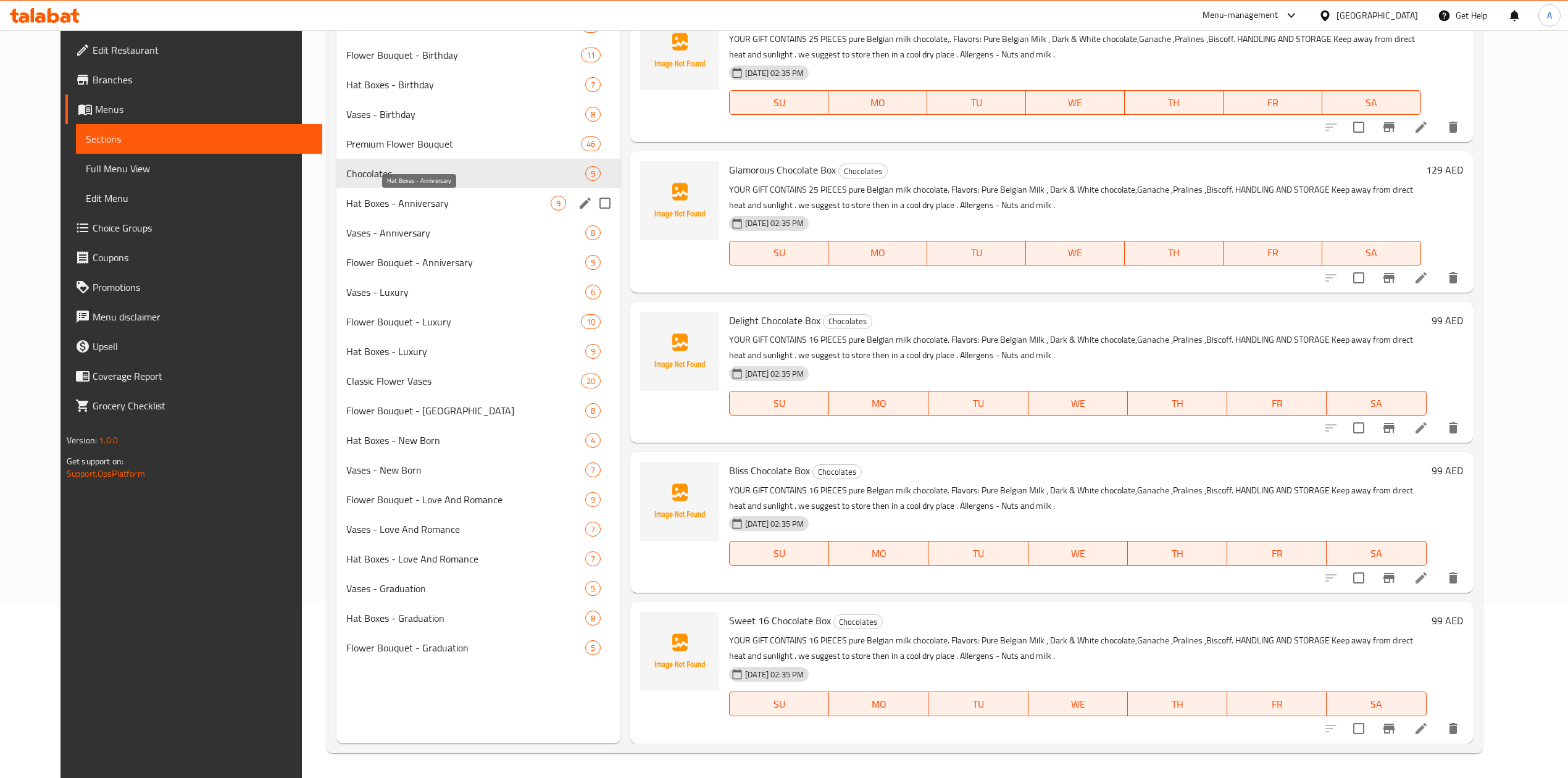
click at [433, 206] on span "Hat Boxes - Anniversary" at bounding box center [448, 204] width 204 height 15
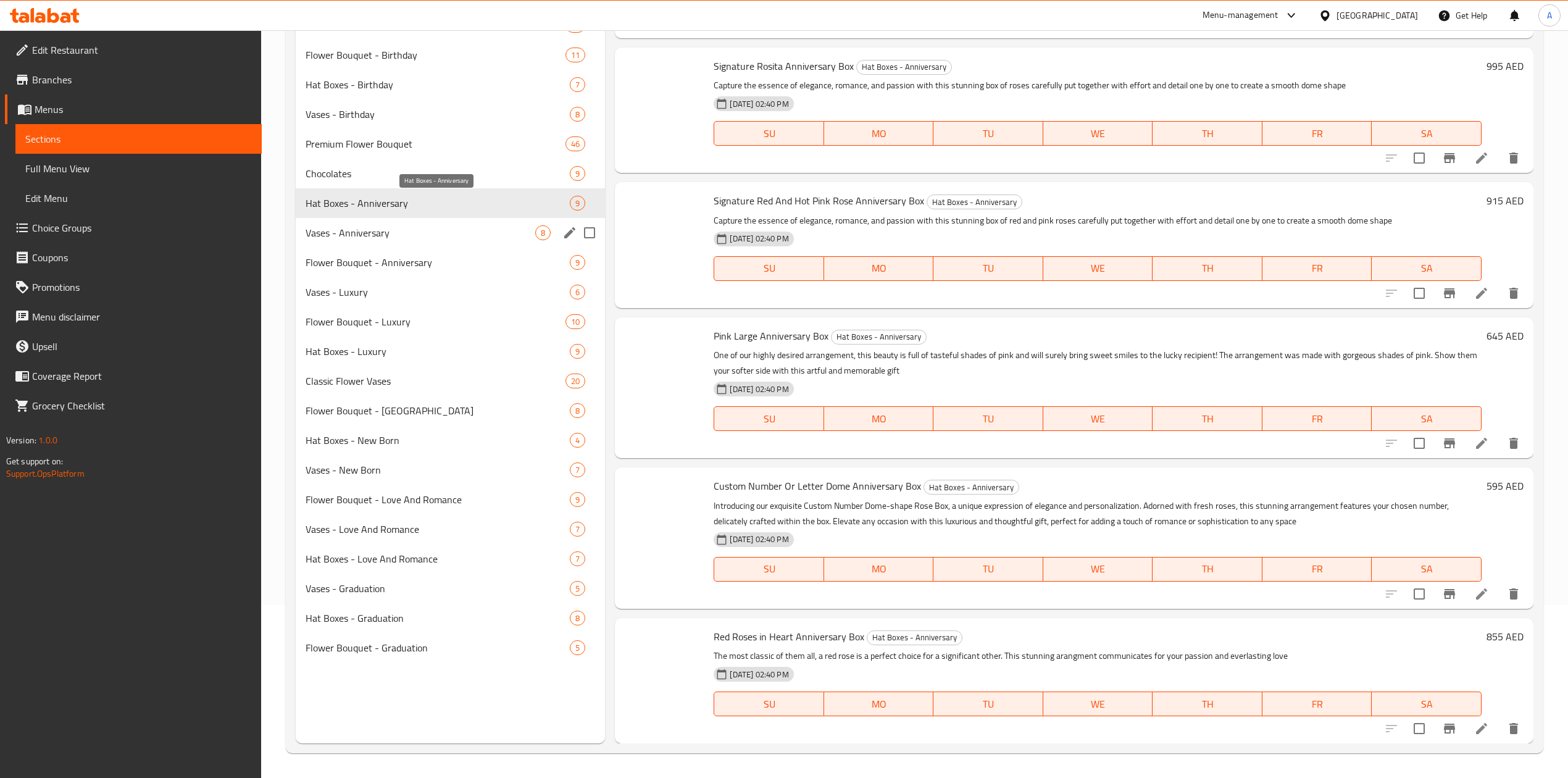
scroll to position [529, 0]
